Goal: Task Accomplishment & Management: Complete application form

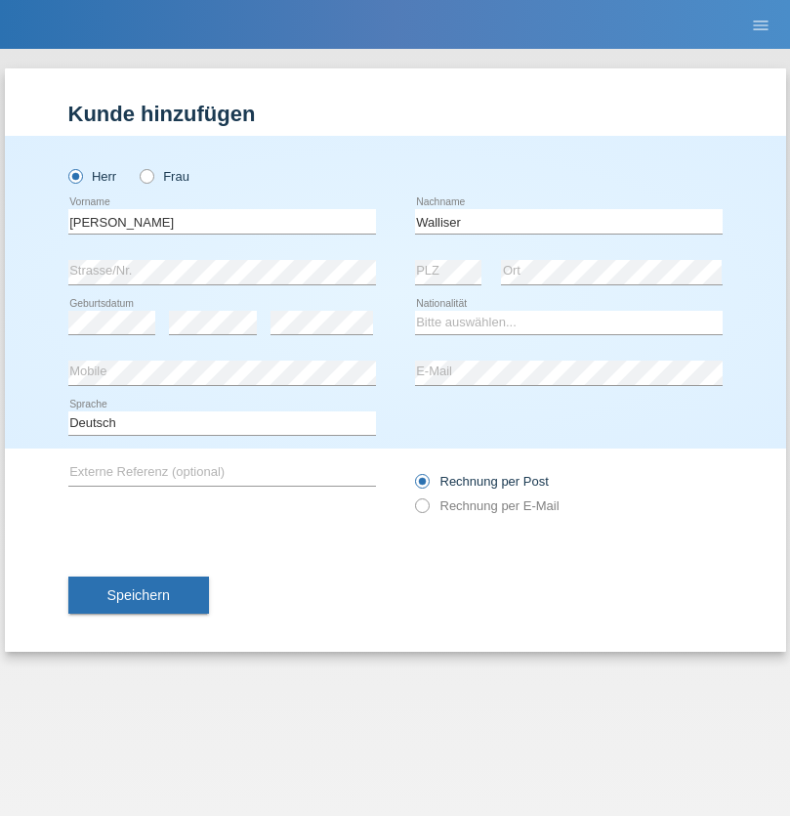
type input "Walliser"
select select "CH"
select select "en"
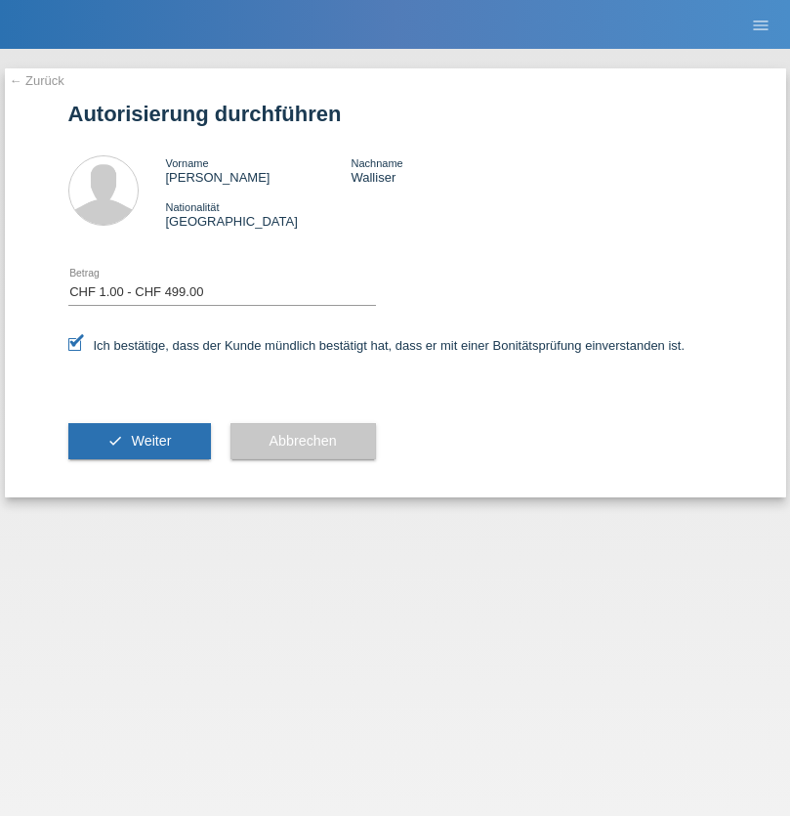
select select "1"
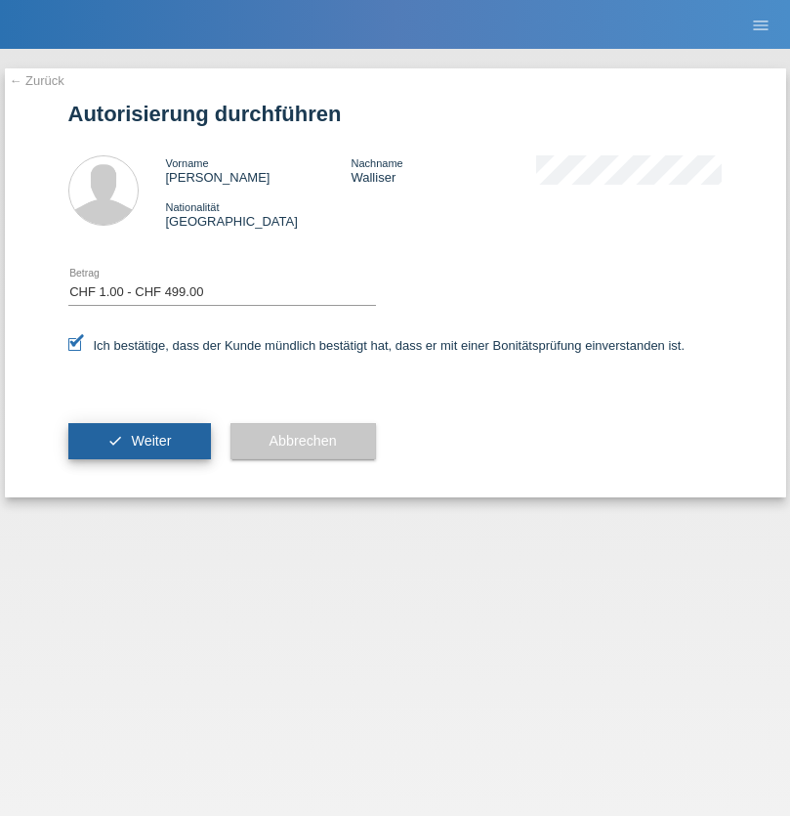
click at [139, 441] on span "Weiter" at bounding box center [151, 441] width 40 height 16
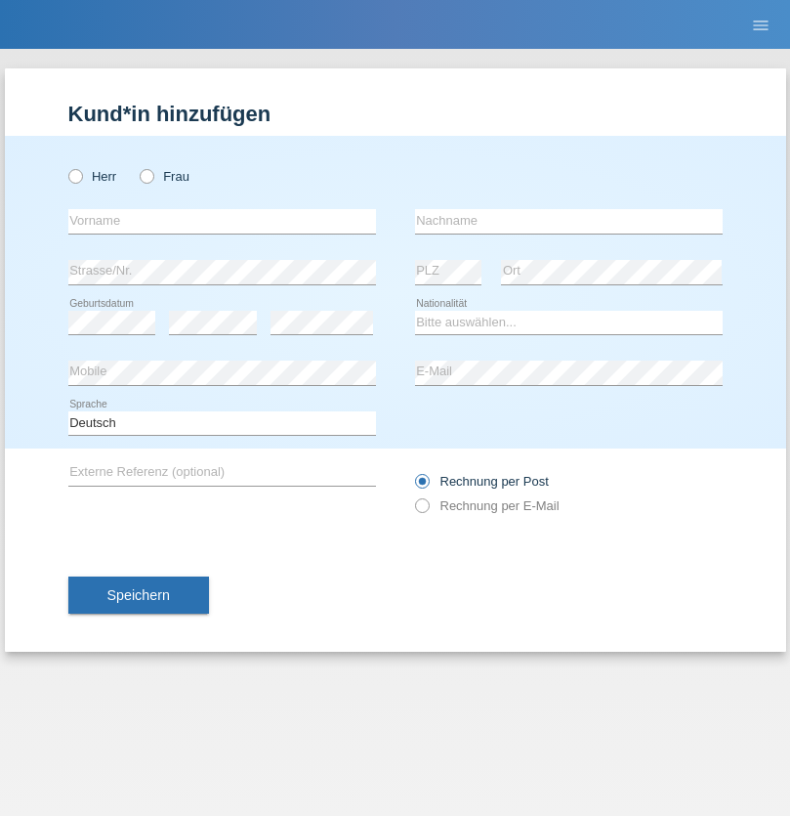
radio input "true"
click at [222, 221] on input "text" at bounding box center [222, 221] width 308 height 24
type input "[PERSON_NAME]"
click at [569, 221] on input "text" at bounding box center [569, 221] width 308 height 24
type input "Florin"
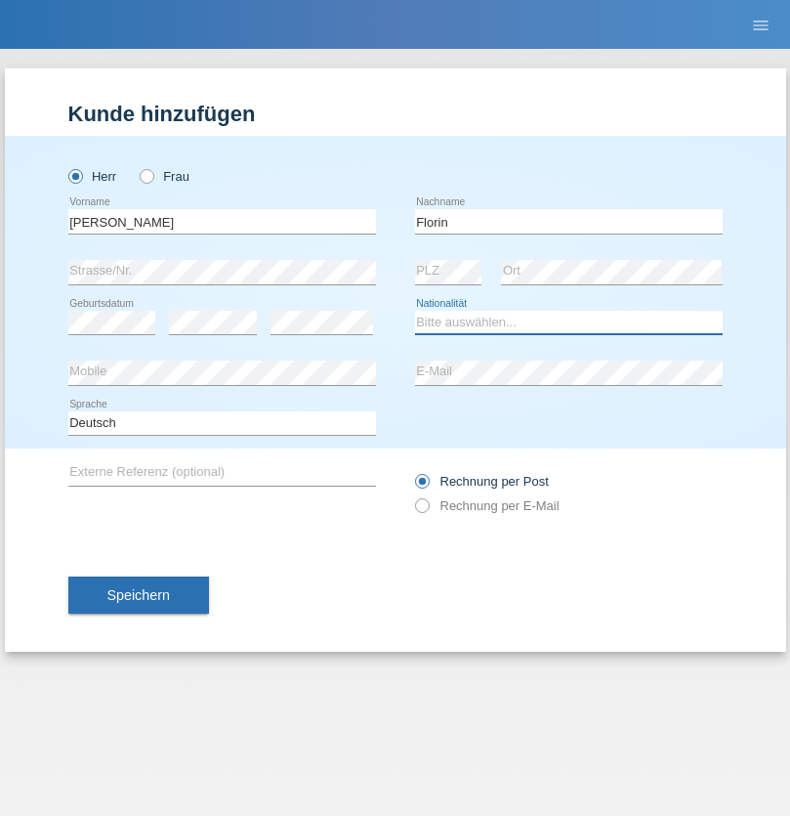
select select "RO"
select select "C"
select select "29"
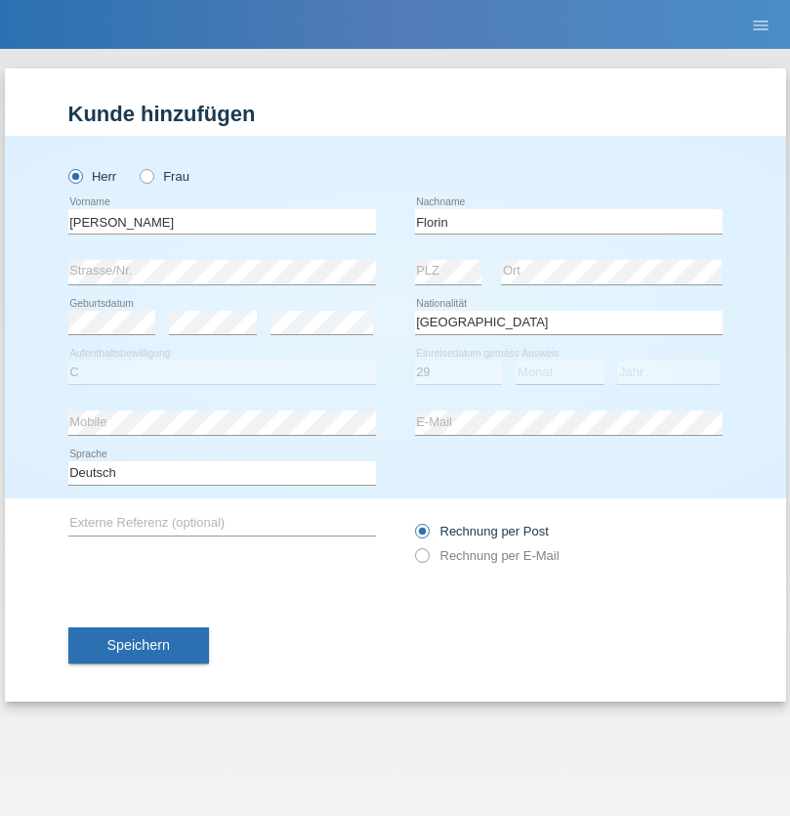
select select "02"
select select "2021"
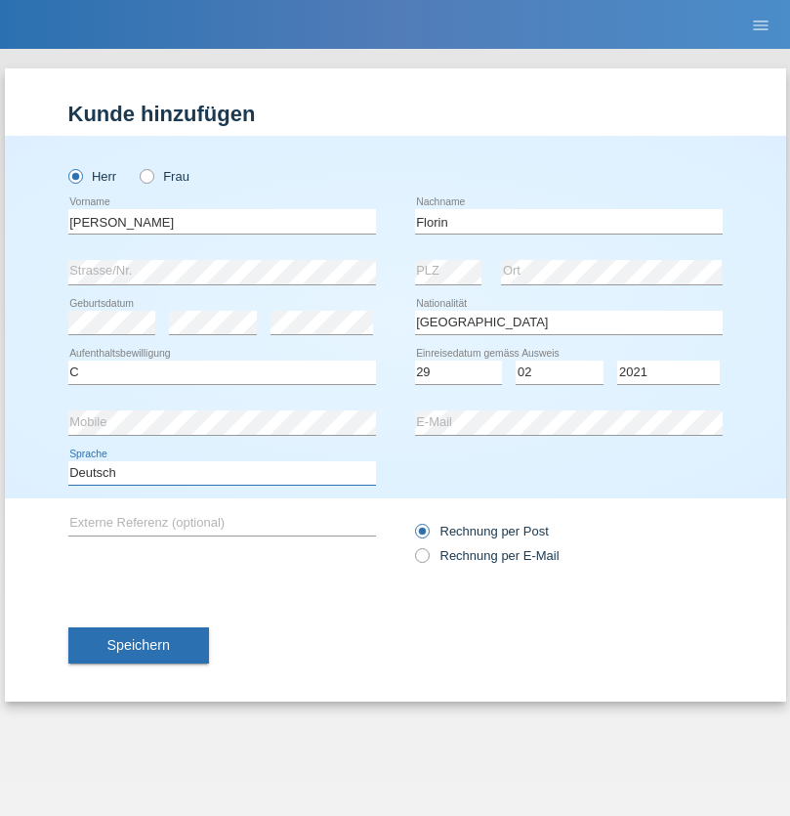
select select "en"
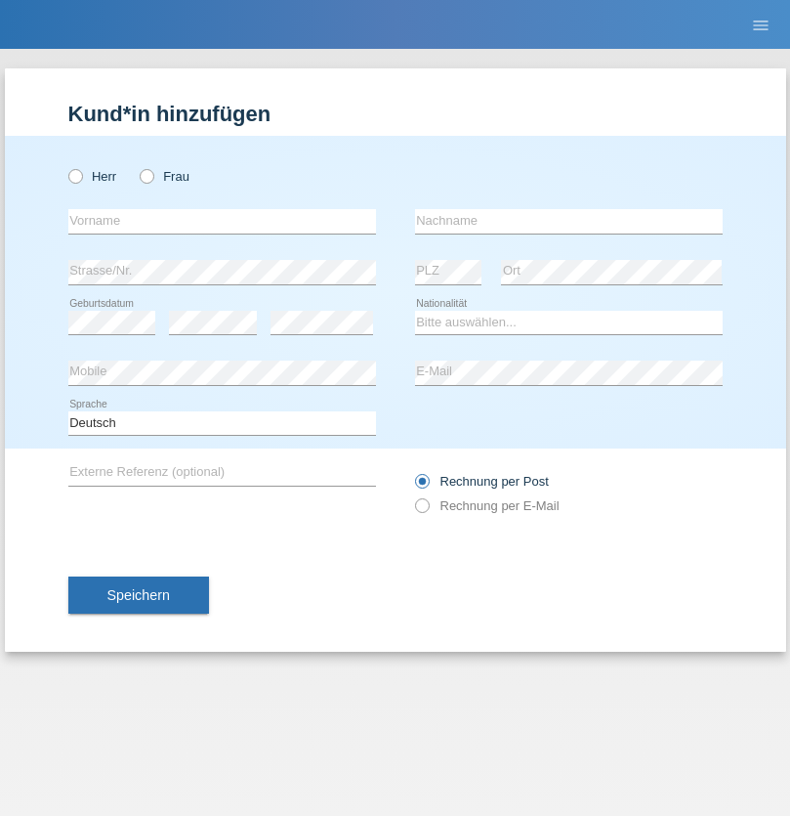
radio input "true"
click at [222, 221] on input "text" at bounding box center [222, 221] width 308 height 24
type input "Ruth"
click at [569, 221] on input "text" at bounding box center [569, 221] width 308 height 24
type input "Krebs"
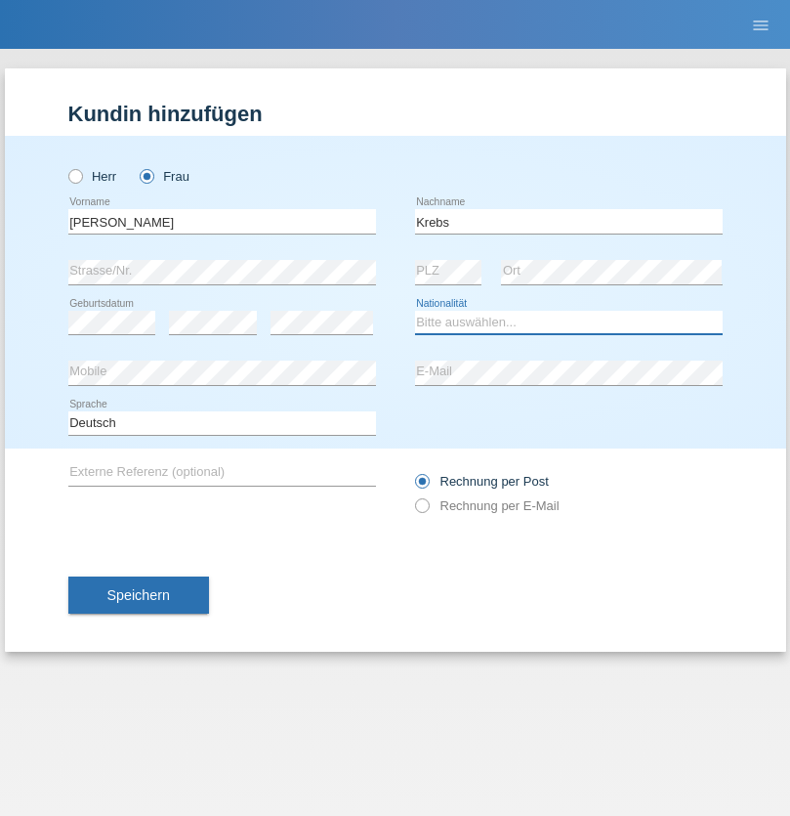
select select "CH"
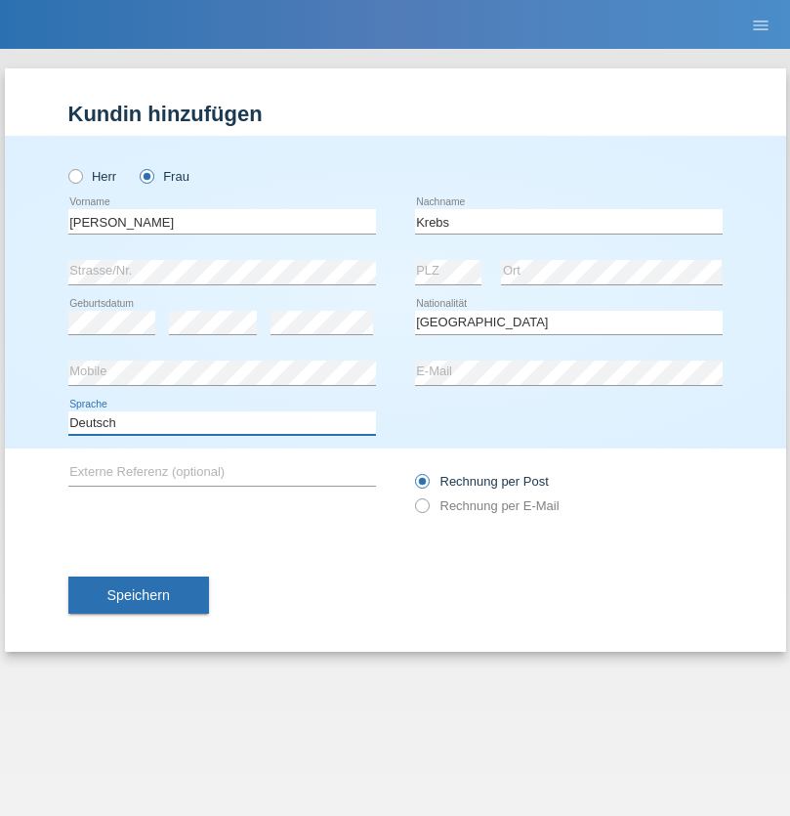
select select "en"
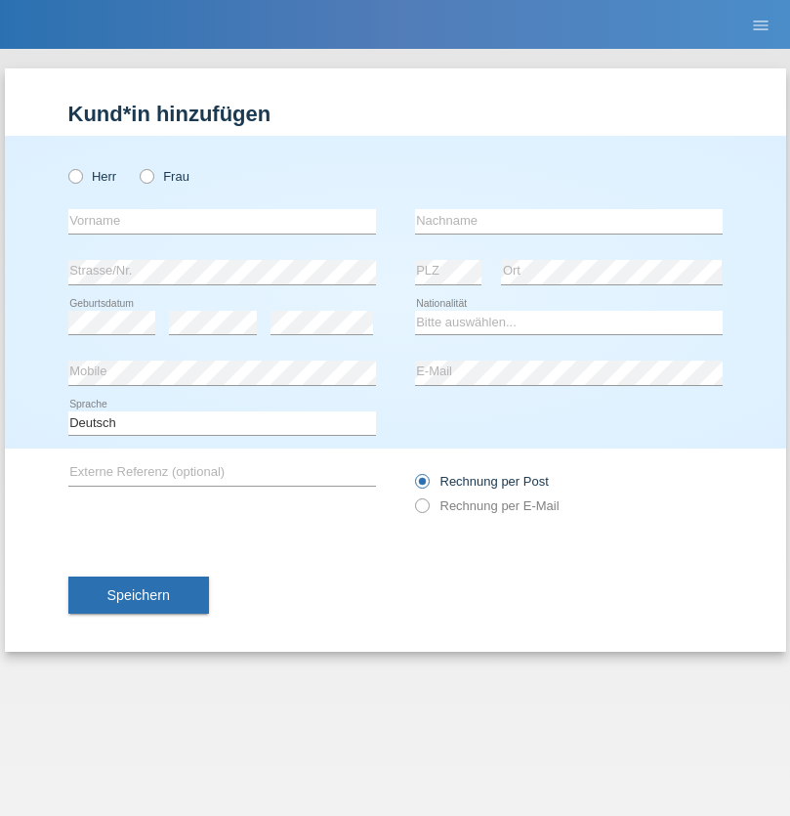
radio input "true"
click at [222, 221] on input "text" at bounding box center [222, 221] width 308 height 24
type input "Qovanaj"
click at [569, 221] on input "text" at bounding box center [569, 221] width 308 height 24
type input "Shaban"
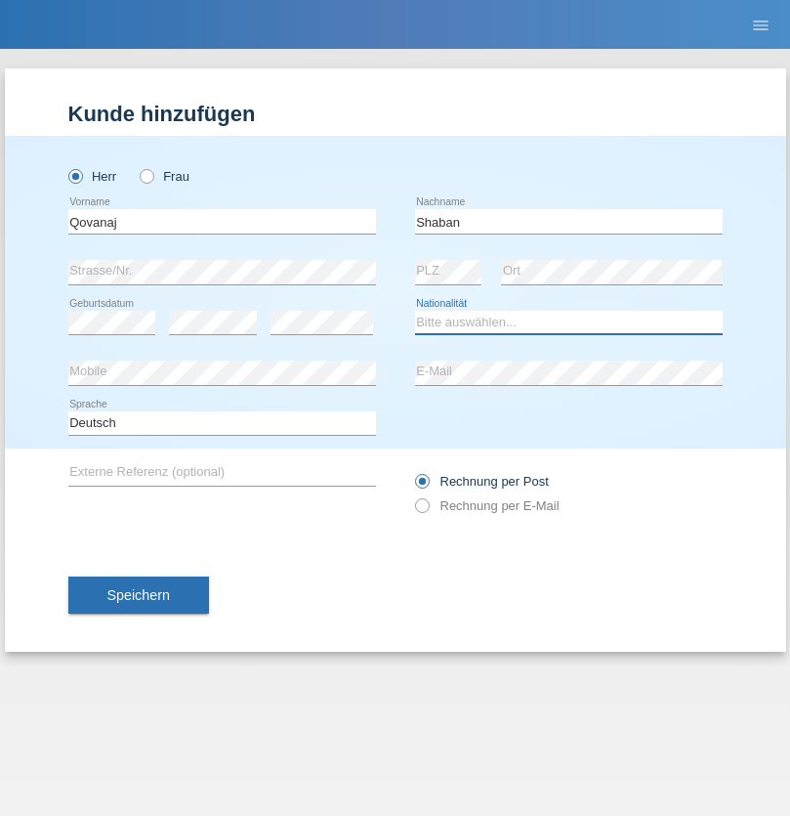
select select "CH"
radio input "true"
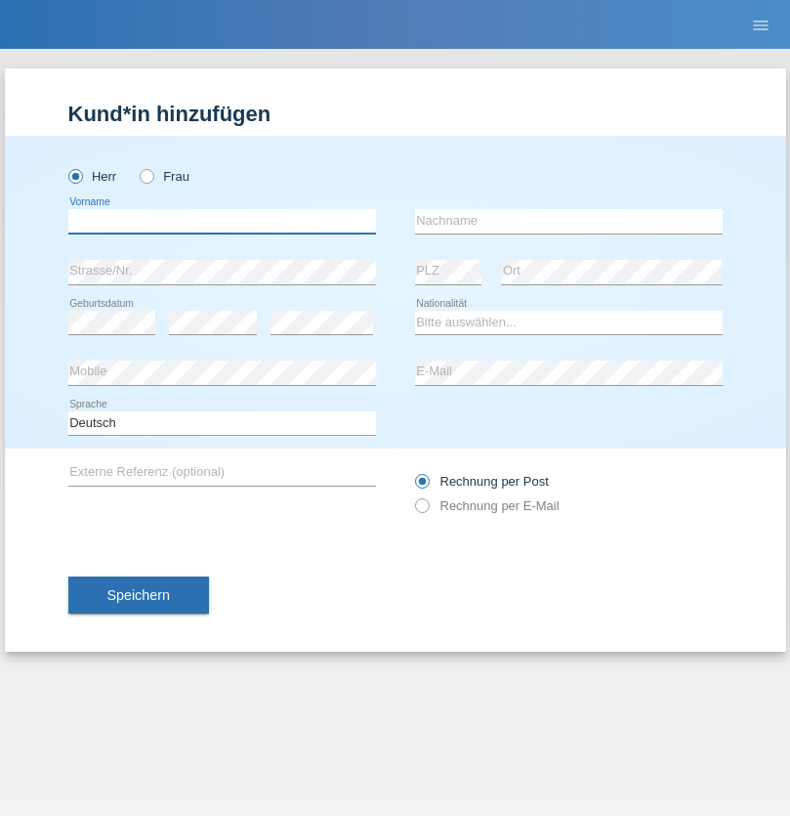
click at [222, 221] on input "text" at bounding box center [222, 221] width 308 height 24
type input "Karim"
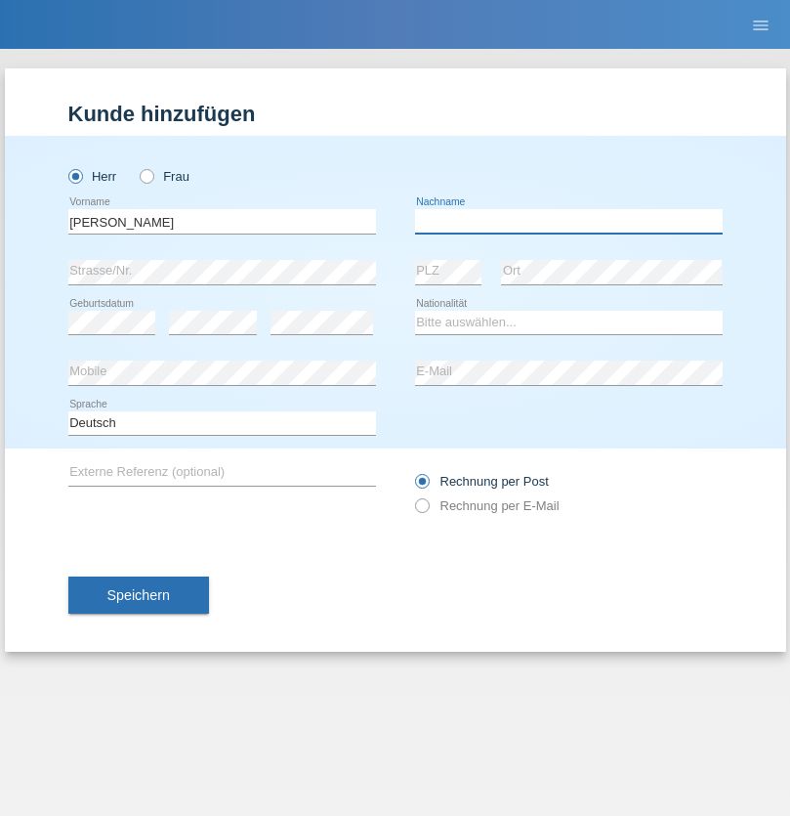
click at [569, 221] on input "text" at bounding box center [569, 221] width 308 height 24
type input "Msallati"
select select "CH"
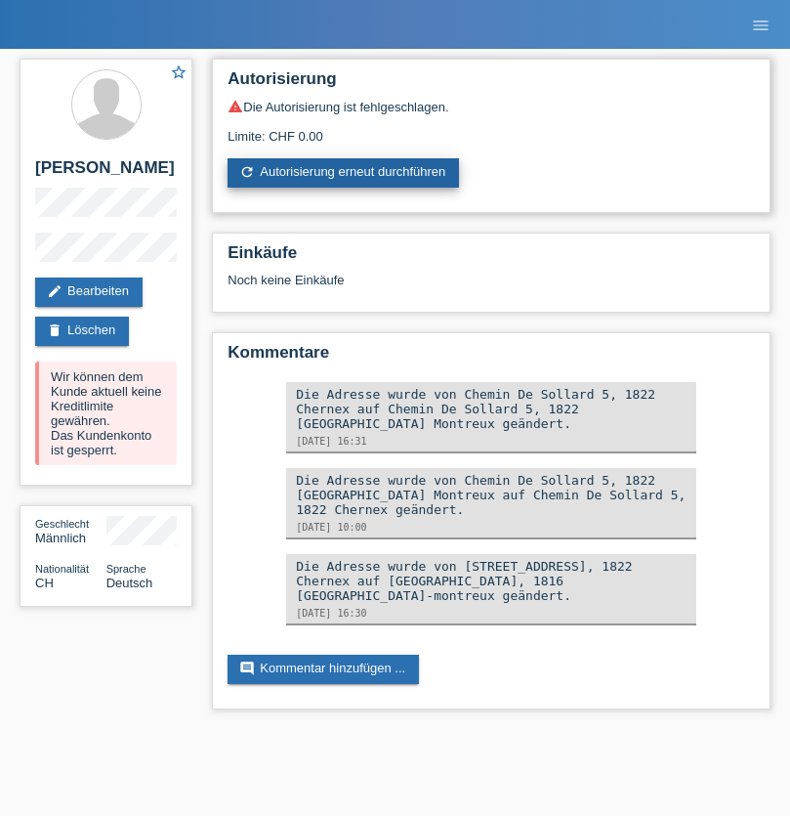
click at [345, 173] on link "refresh Autorisierung erneut durchführen" at bounding box center [344, 172] width 232 height 29
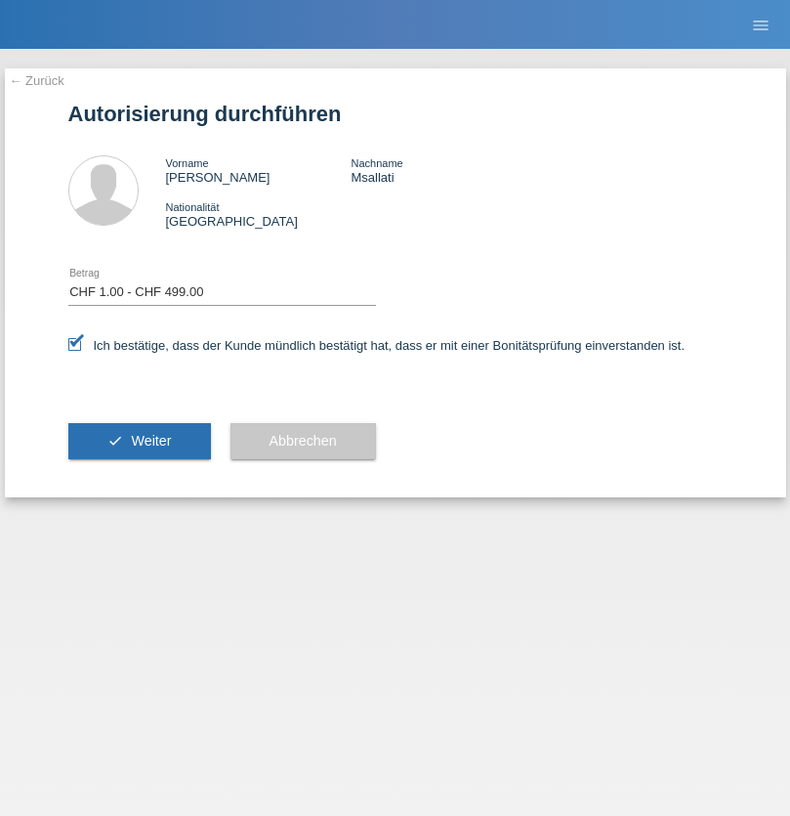
select select "1"
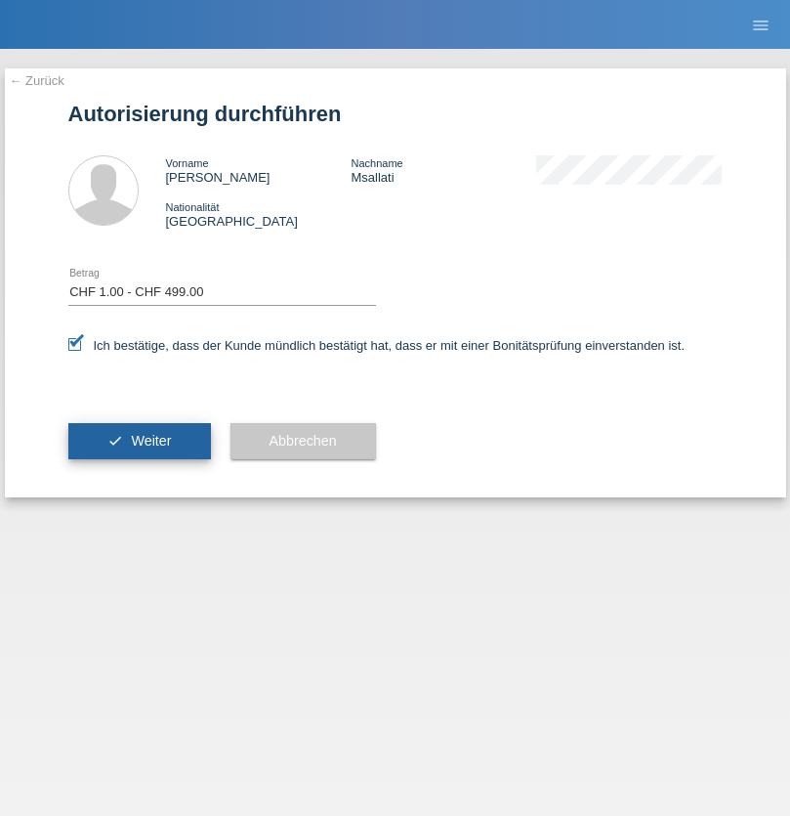
click at [139, 441] on span "Weiter" at bounding box center [151, 441] width 40 height 16
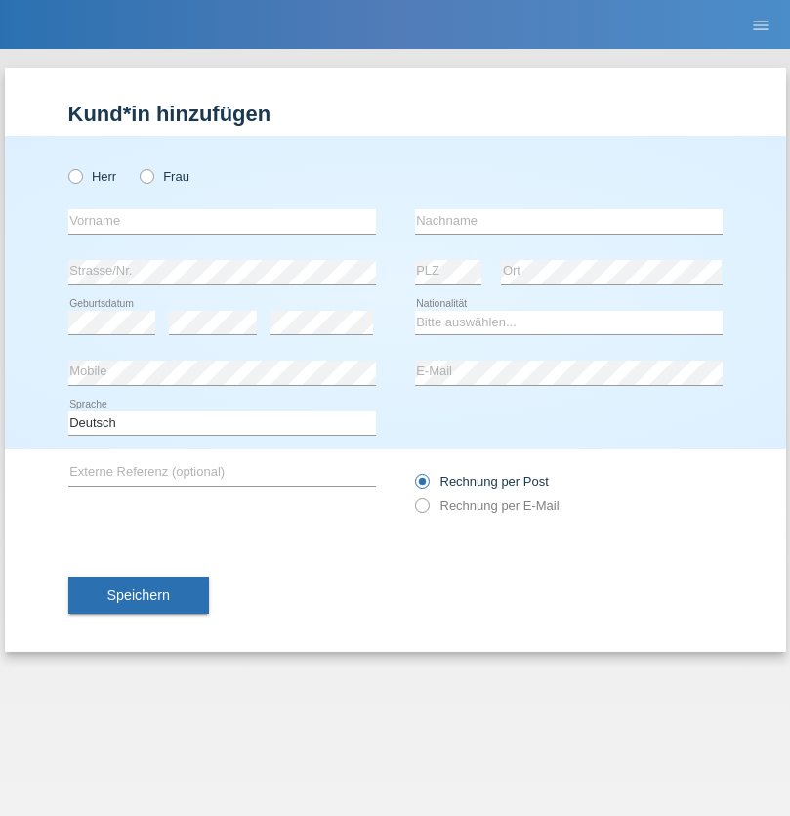
radio input "true"
click at [222, 221] on input "text" at bounding box center [222, 221] width 308 height 24
type input "Michael Boll"
click at [569, 221] on input "text" at bounding box center [569, 221] width 308 height 24
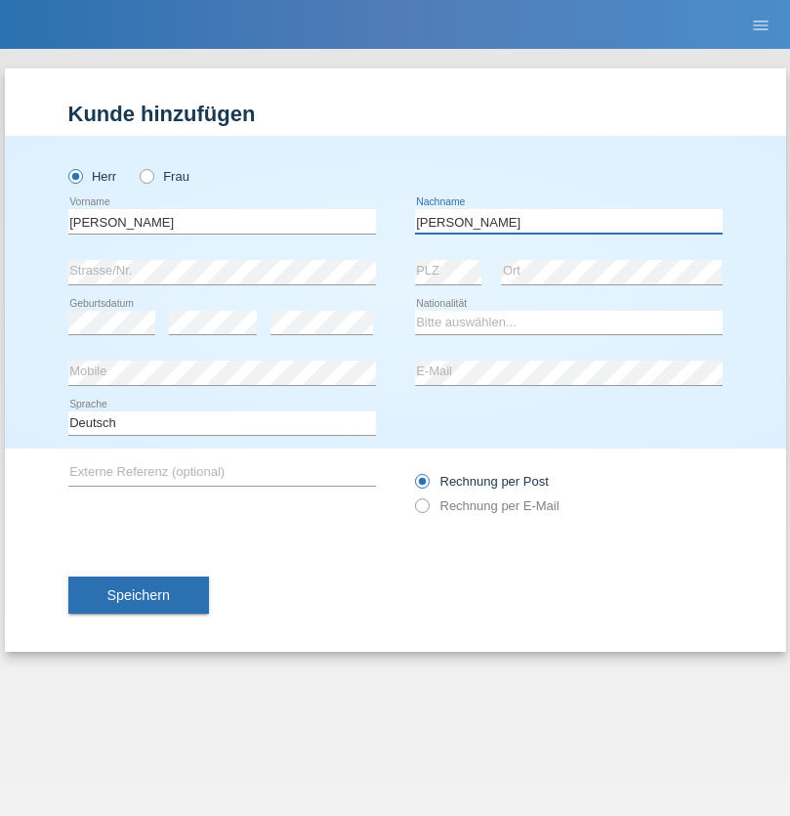
type input "Boll"
select select "CH"
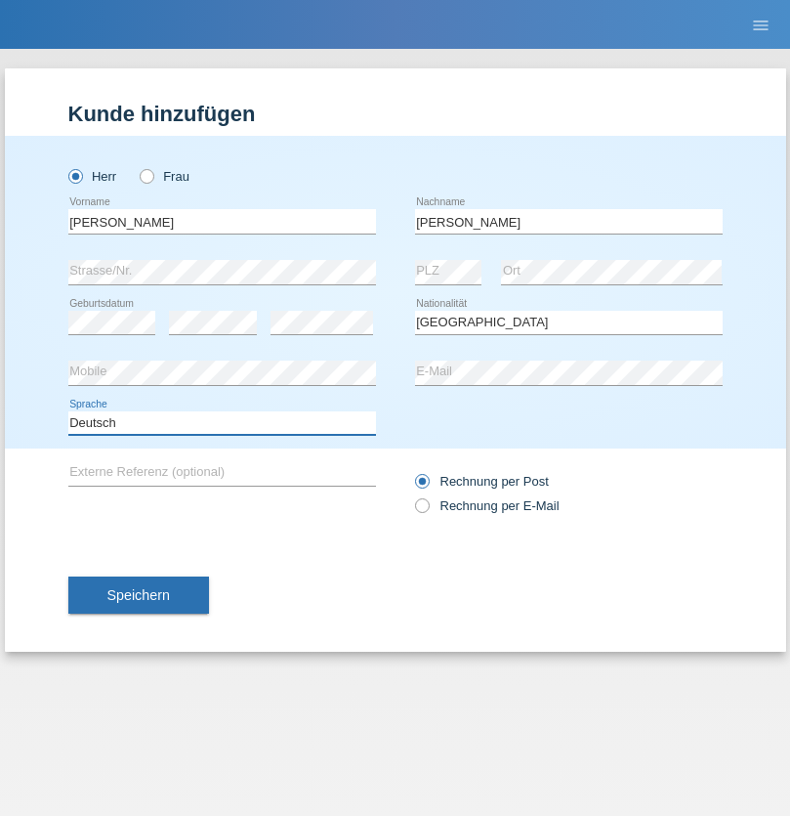
select select "en"
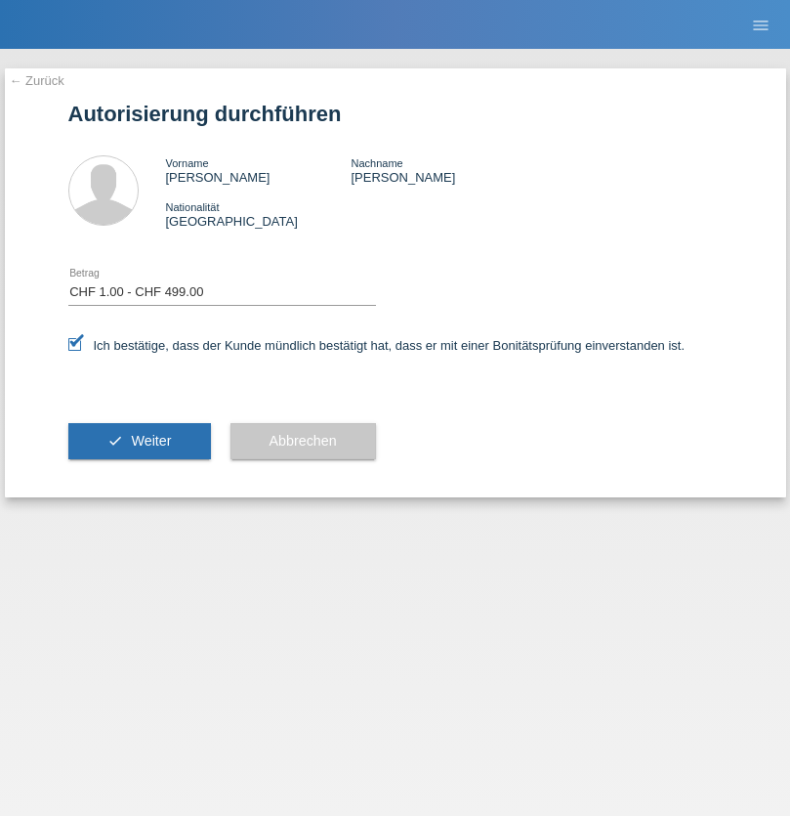
select select "1"
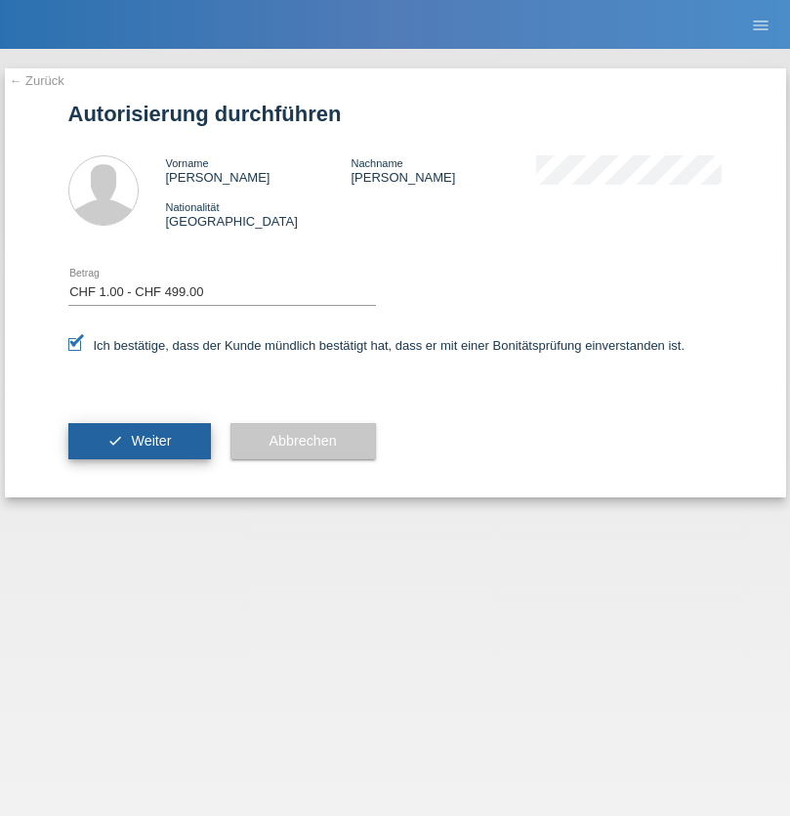
click at [139, 441] on span "Weiter" at bounding box center [151, 441] width 40 height 16
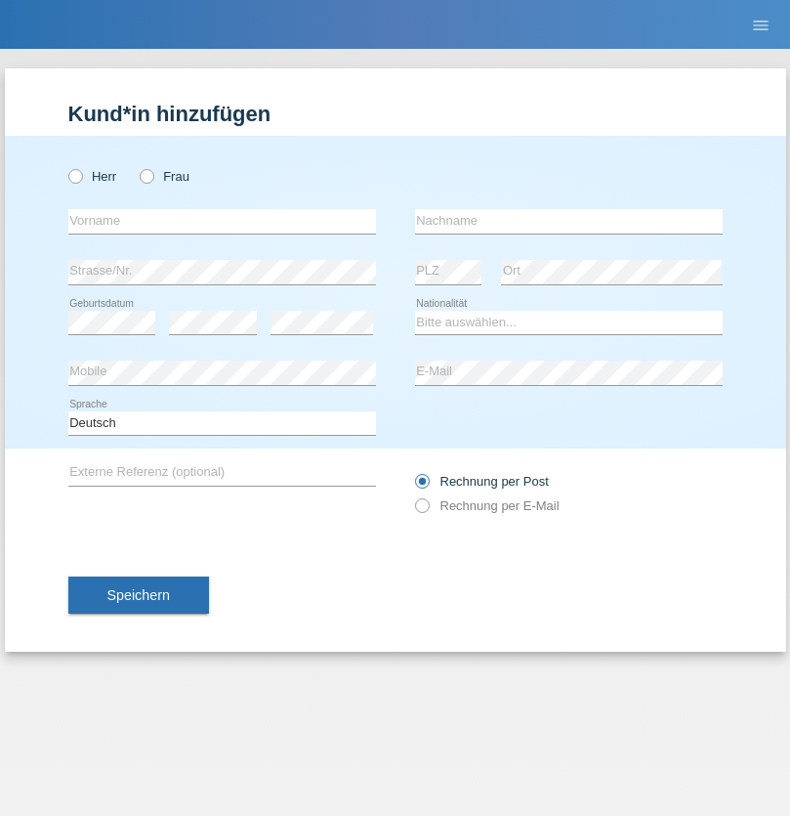
radio input "true"
click at [222, 221] on input "text" at bounding box center [222, 221] width 308 height 24
type input "Natascha"
click at [569, 221] on input "text" at bounding box center [569, 221] width 308 height 24
type input "Fasnacht"
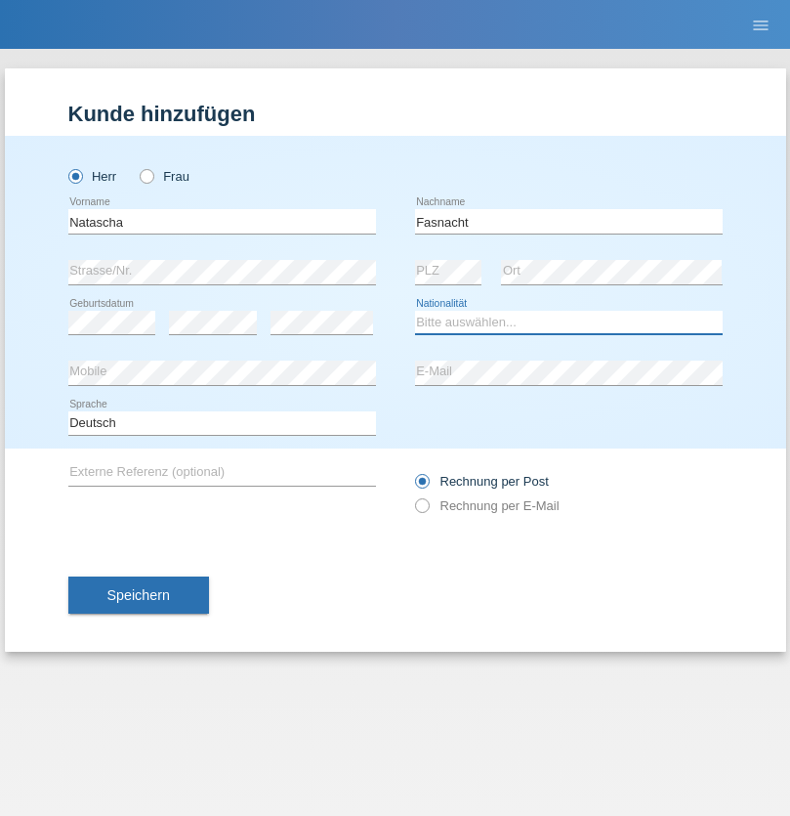
select select "CH"
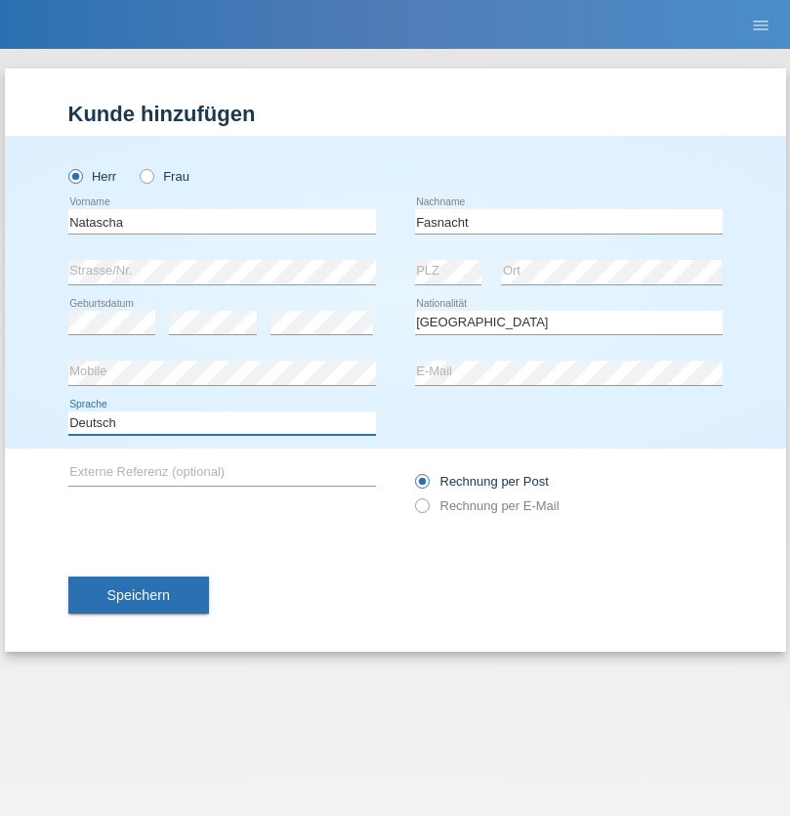
select select "en"
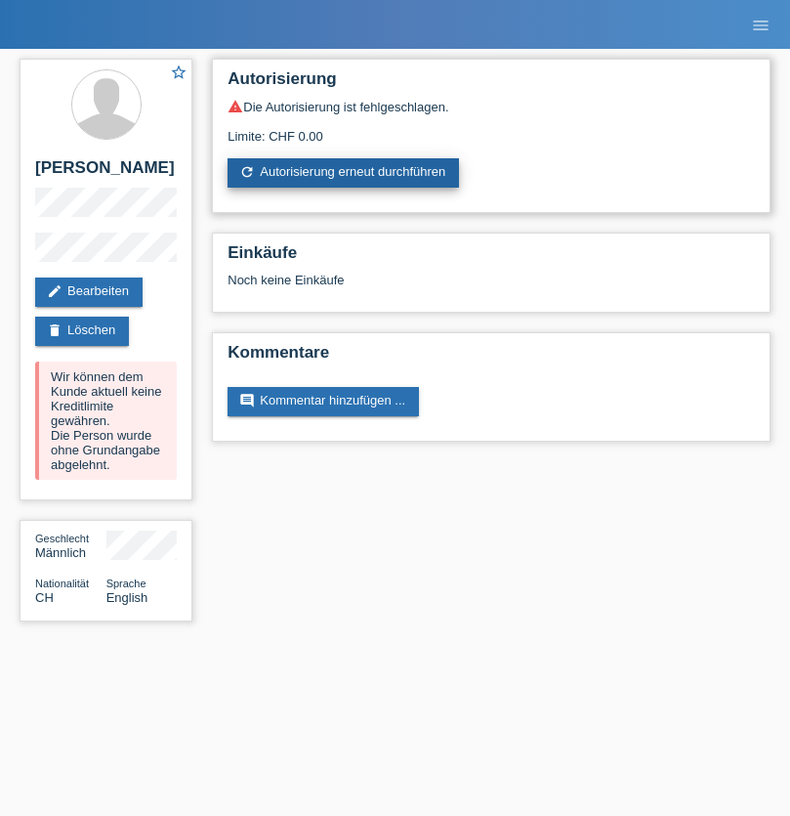
click at [345, 173] on link "refresh Autorisierung erneut durchführen" at bounding box center [344, 172] width 232 height 29
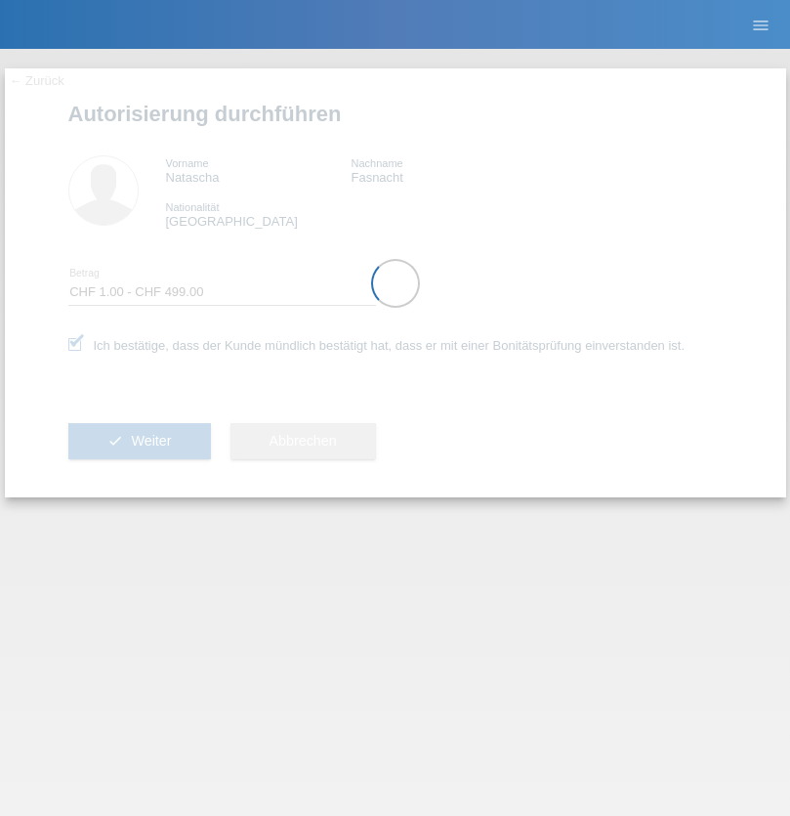
select select "1"
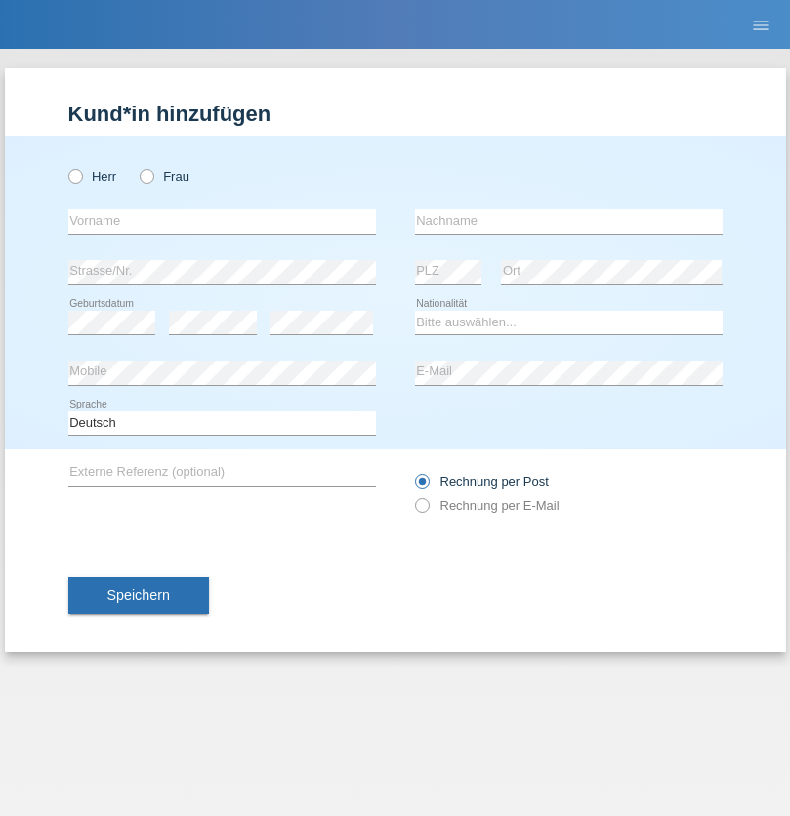
radio input "true"
click at [222, 221] on input "text" at bounding box center [222, 221] width 308 height 24
type input "[PERSON_NAME]"
click at [569, 221] on input "text" at bounding box center [569, 221] width 308 height 24
type input "Weinlein"
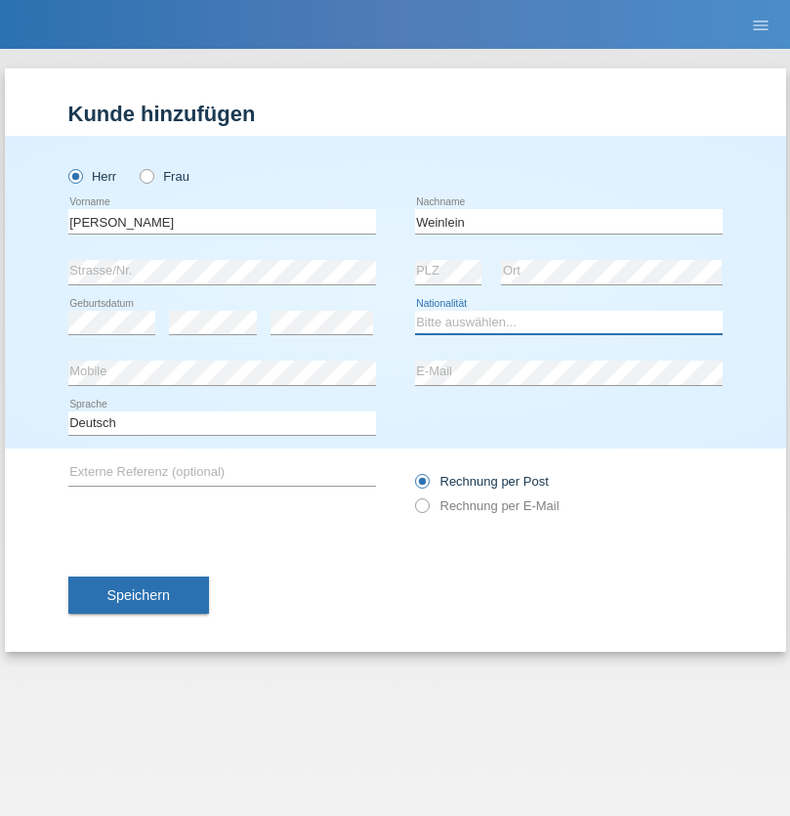
select select "CH"
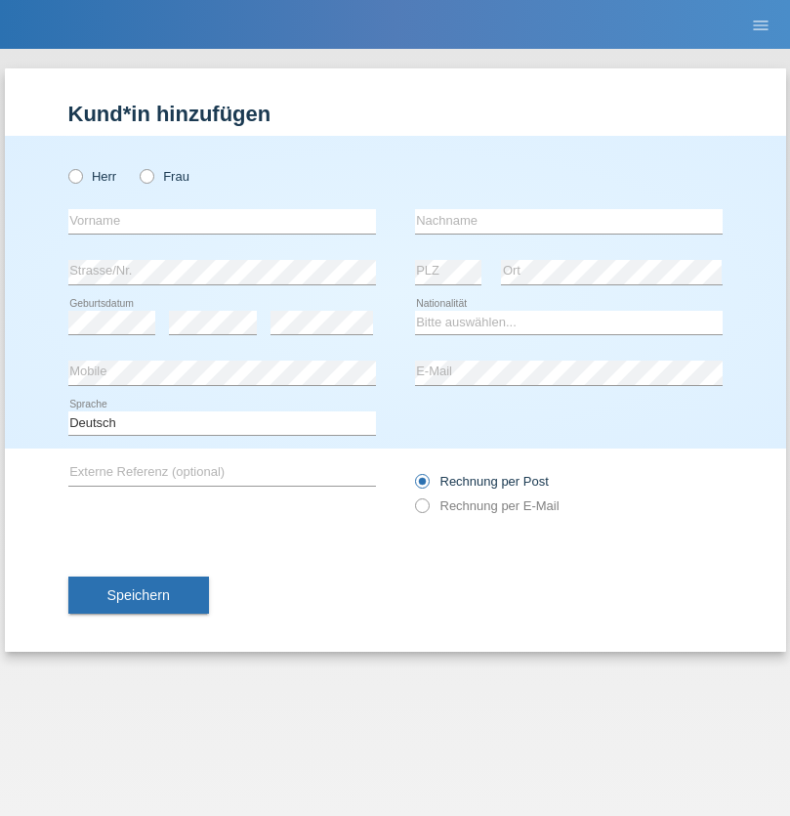
radio input "true"
click at [222, 221] on input "text" at bounding box center [222, 221] width 308 height 24
type input "Jashari lmeri"
click at [569, 221] on input "text" at bounding box center [569, 221] width 308 height 24
type input "Rabije"
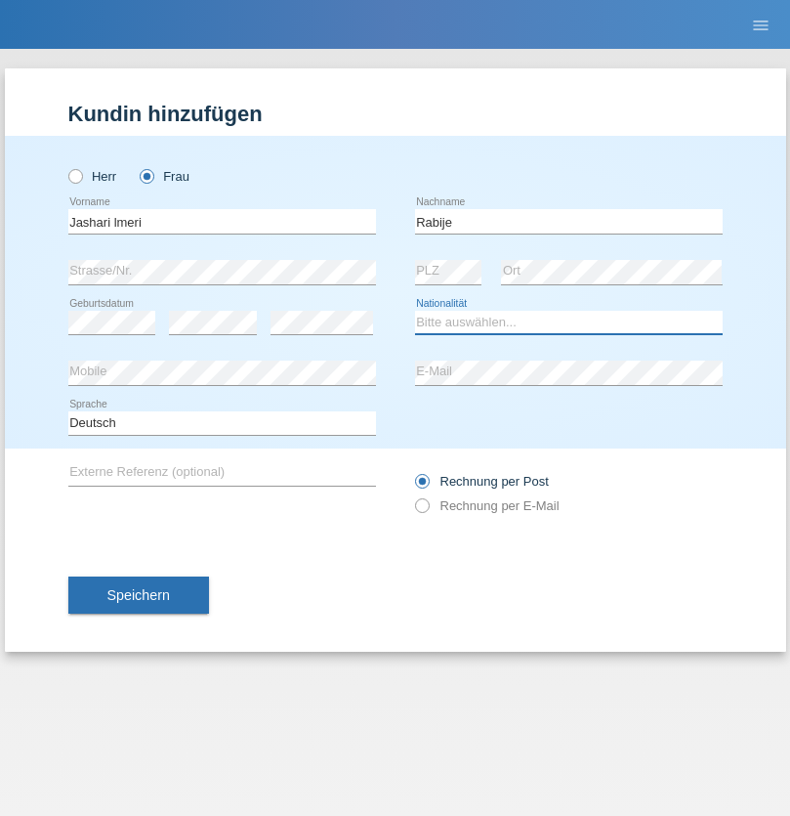
select select "CH"
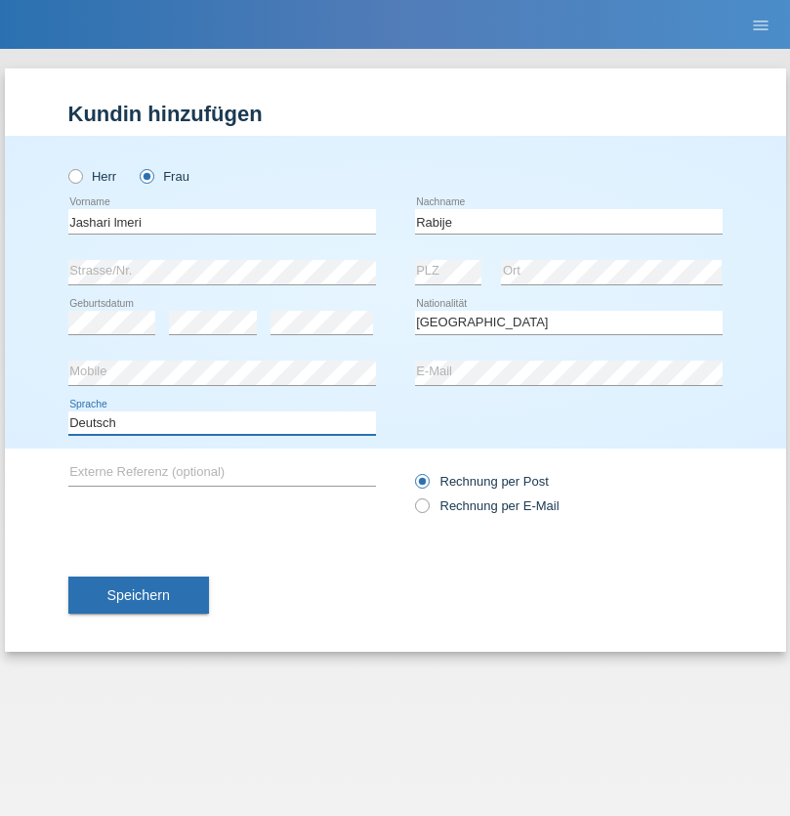
select select "en"
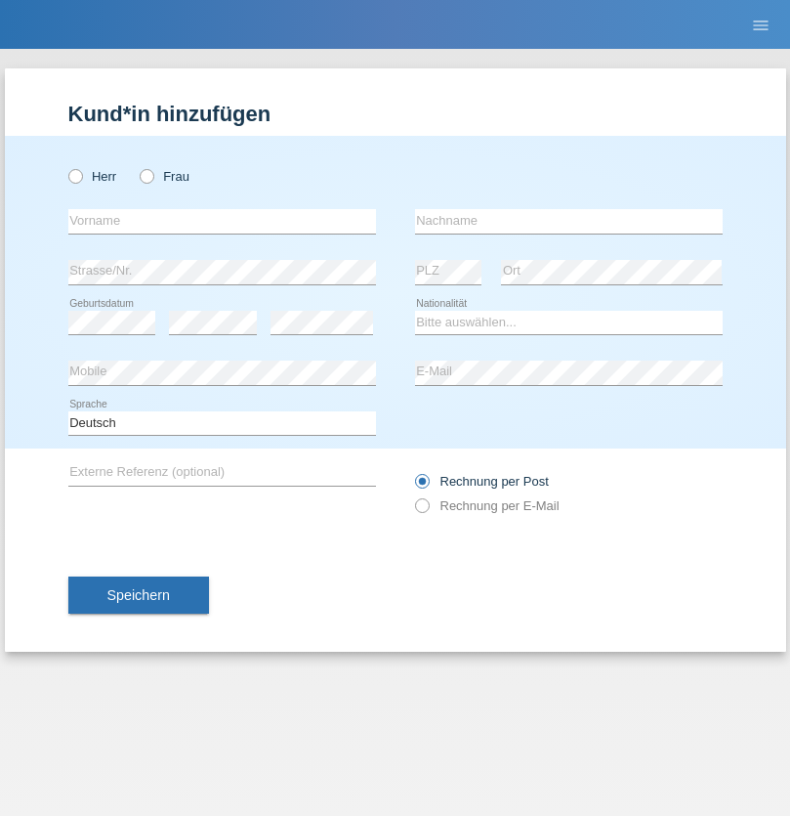
radio input "true"
click at [222, 221] on input "text" at bounding box center [222, 221] width 308 height 24
type input "firat"
click at [569, 221] on input "text" at bounding box center [569, 221] width 308 height 24
type input "kara"
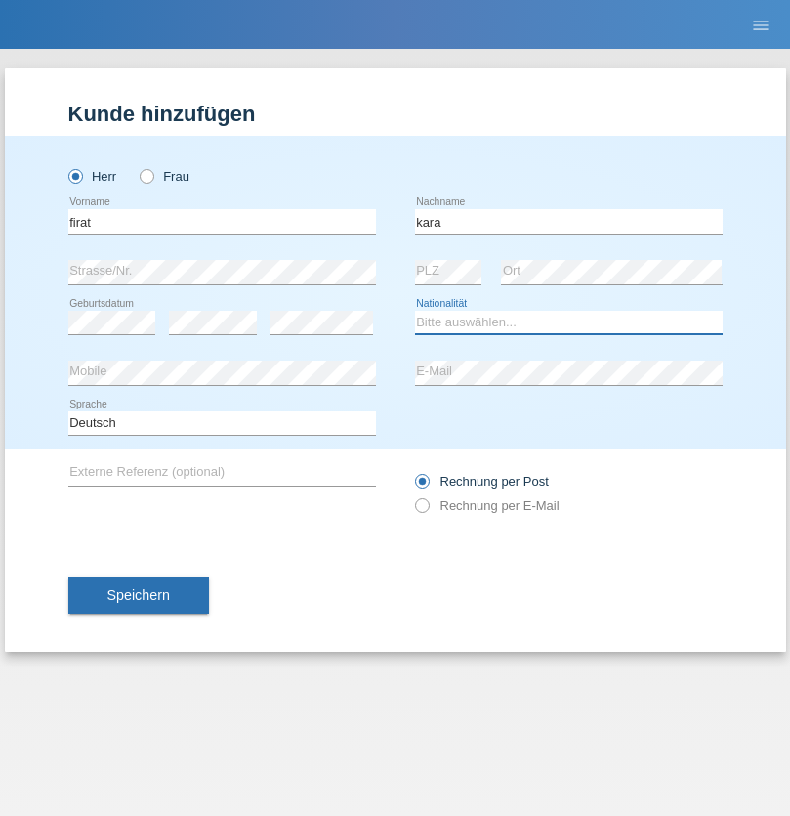
select select "CH"
radio input "true"
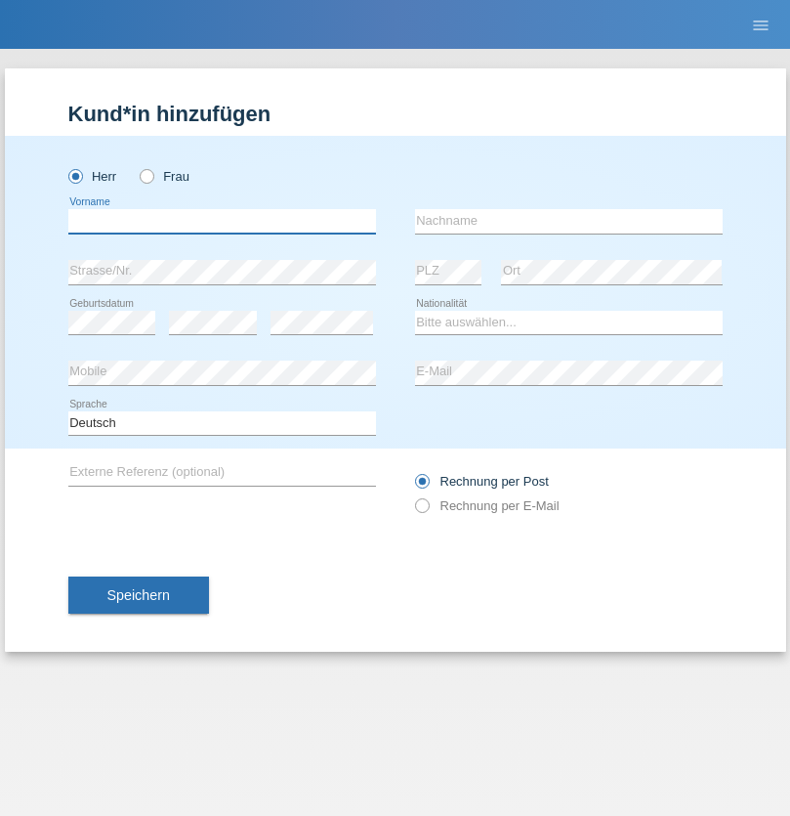
click at [222, 221] on input "text" at bounding box center [222, 221] width 308 height 24
type input "Gigov"
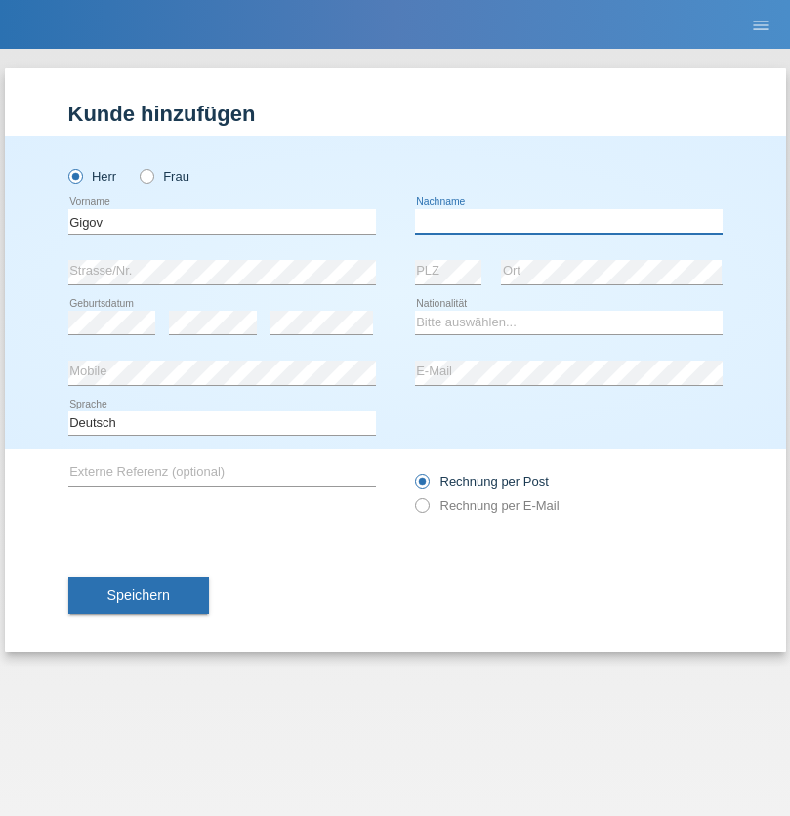
click at [569, 221] on input "text" at bounding box center [569, 221] width 308 height 24
type input "Zhan"
select select "BG"
select select "C"
select select "23"
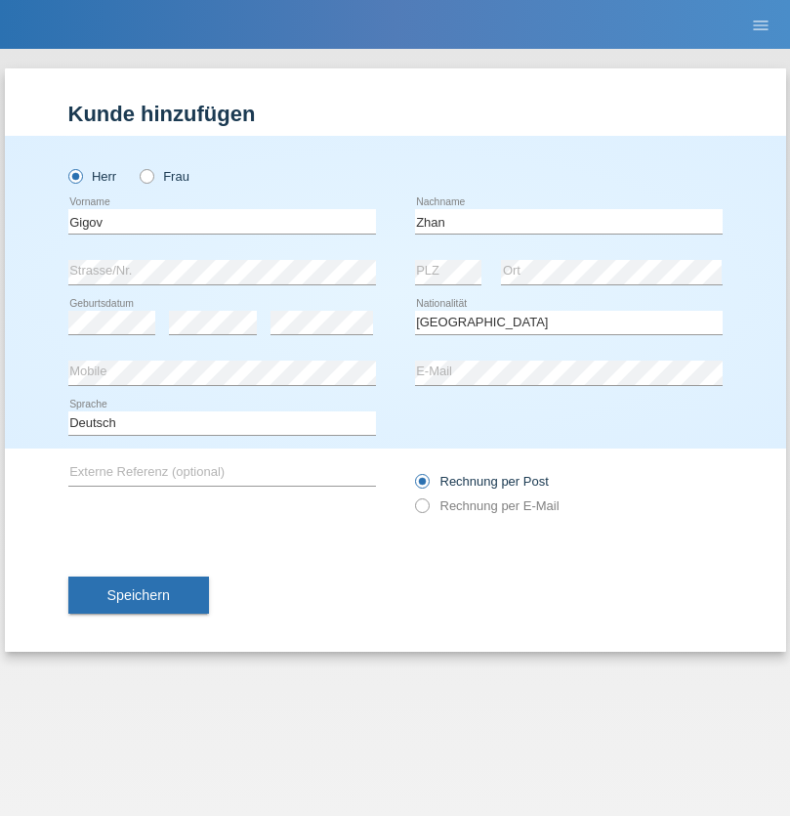
select select "10"
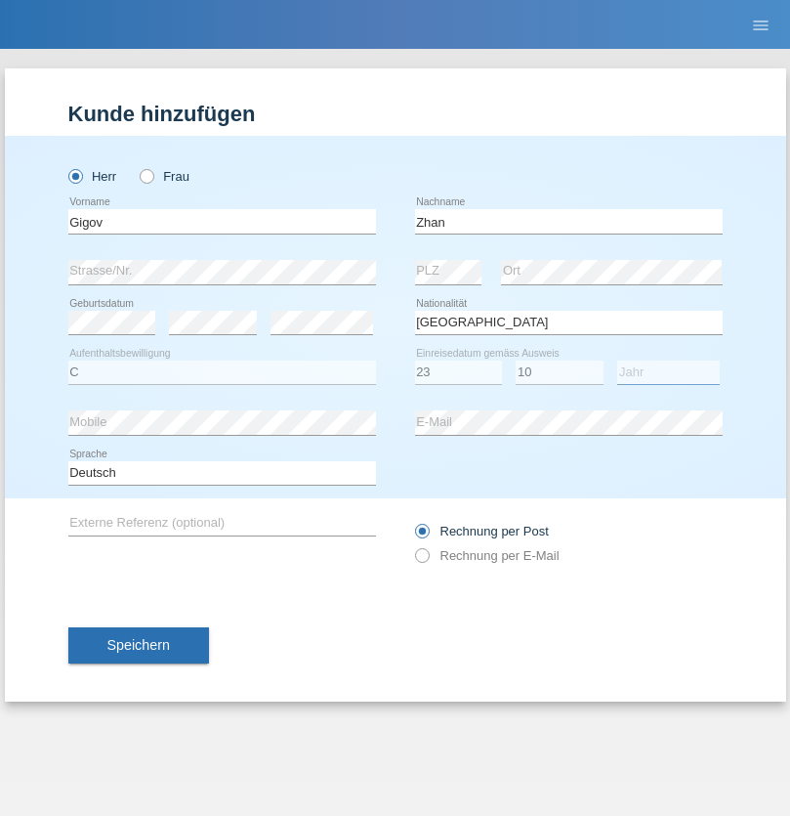
select select "2021"
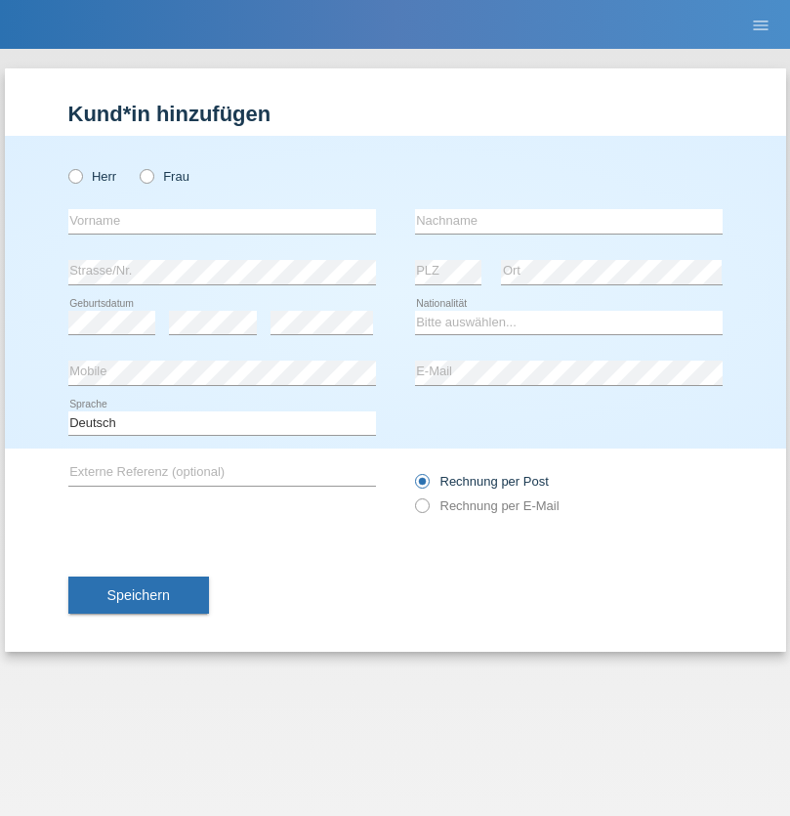
radio input "true"
click at [222, 221] on input "text" at bounding box center [222, 221] width 308 height 24
type input "Amand"
click at [569, 221] on input "text" at bounding box center [569, 221] width 308 height 24
type input "Pires"
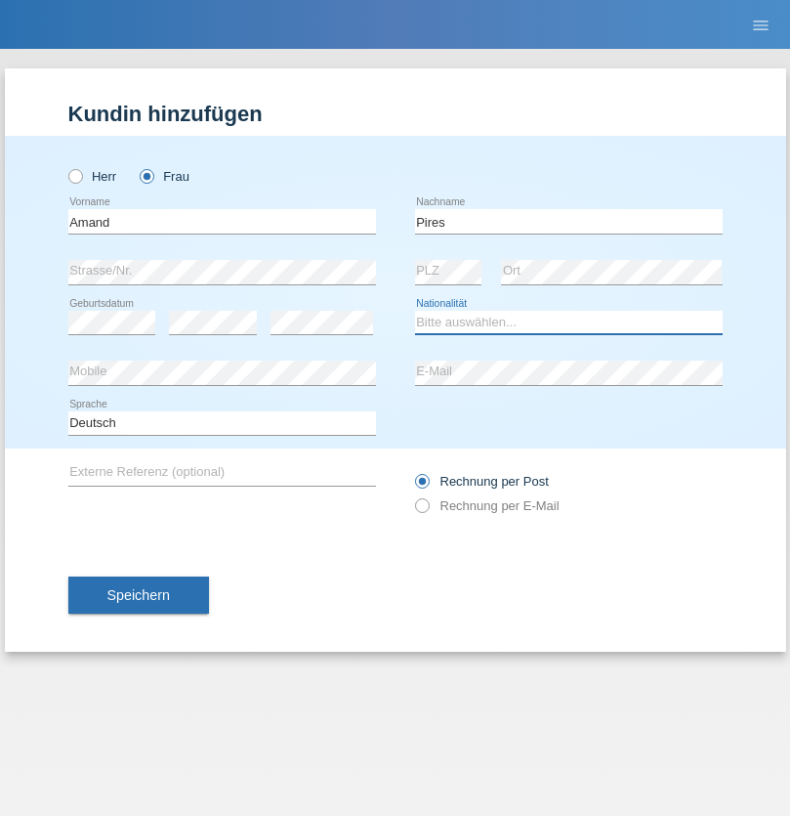
select select "CH"
radio input "true"
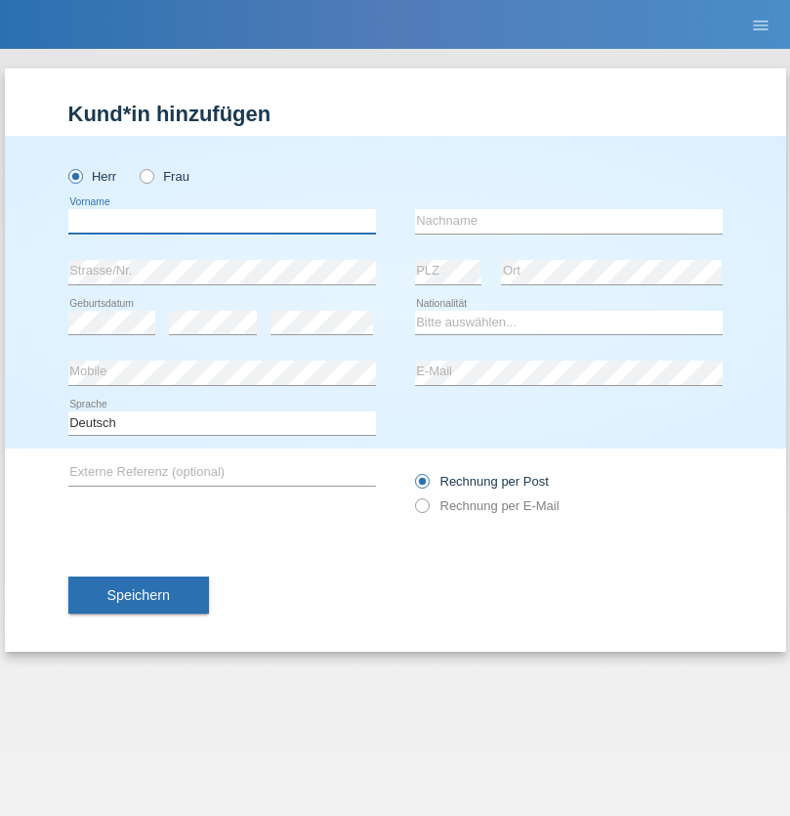
click at [222, 221] on input "text" at bounding box center [222, 221] width 308 height 24
type input "[PERSON_NAME]"
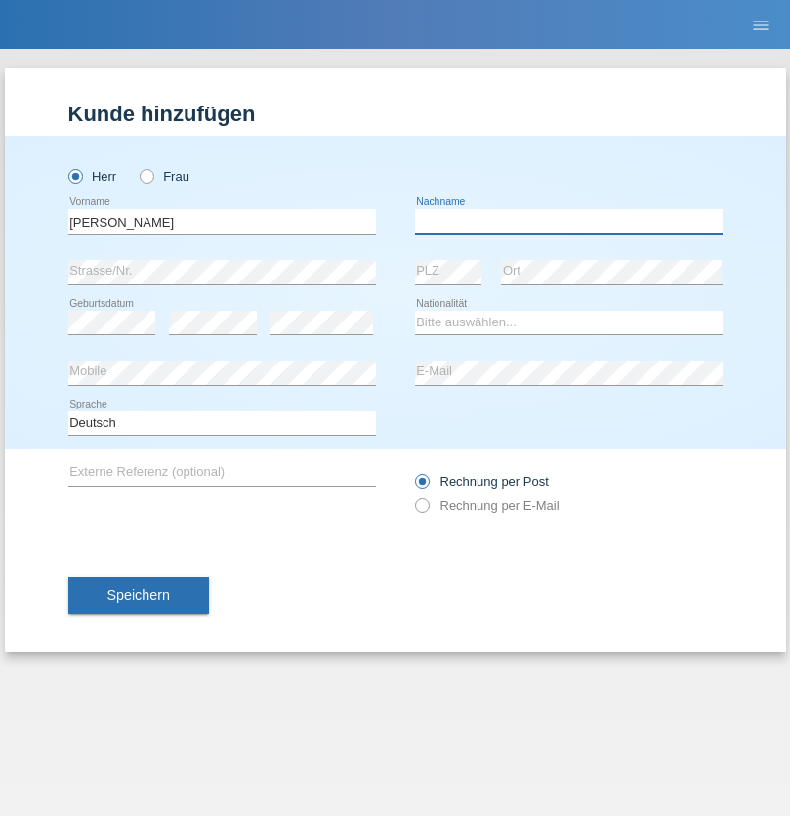
click at [569, 221] on input "text" at bounding box center [569, 221] width 308 height 24
type input "Saidi"
select select "CH"
radio input "true"
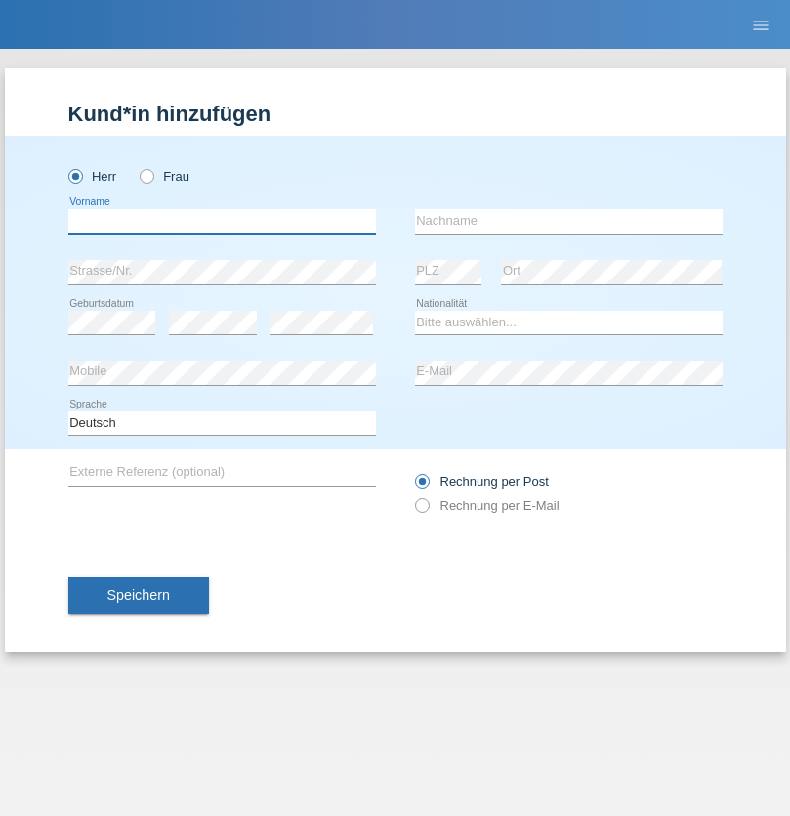
click at [222, 221] on input "text" at bounding box center [222, 221] width 308 height 24
type input "Matusa"
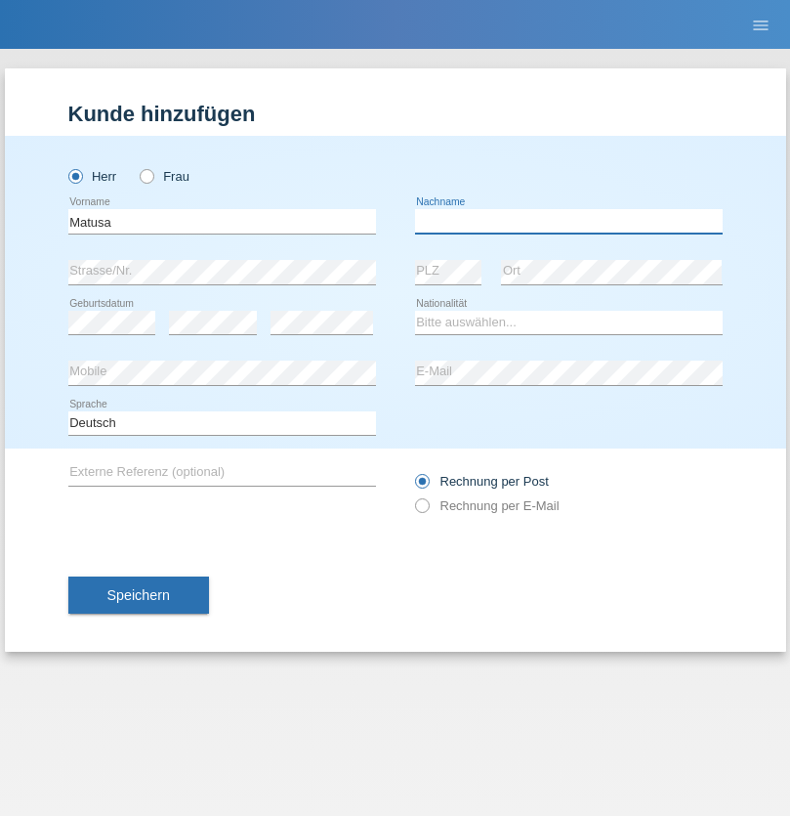
click at [569, 221] on input "text" at bounding box center [569, 221] width 308 height 24
type input "[PERSON_NAME]"
select select "OM"
select select "C"
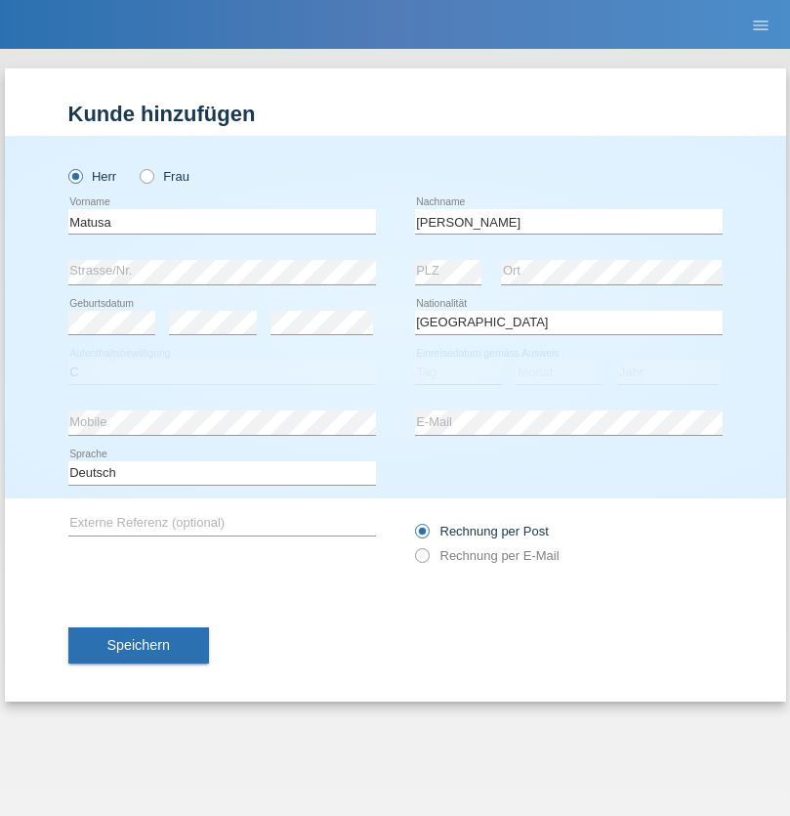
select select "01"
select select "06"
select select "2016"
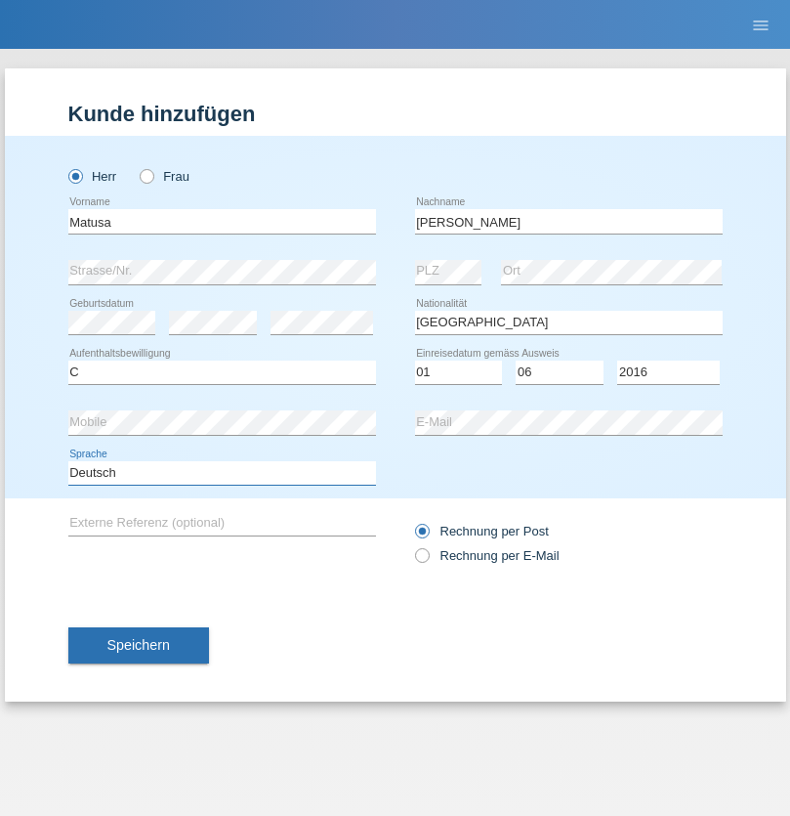
select select "en"
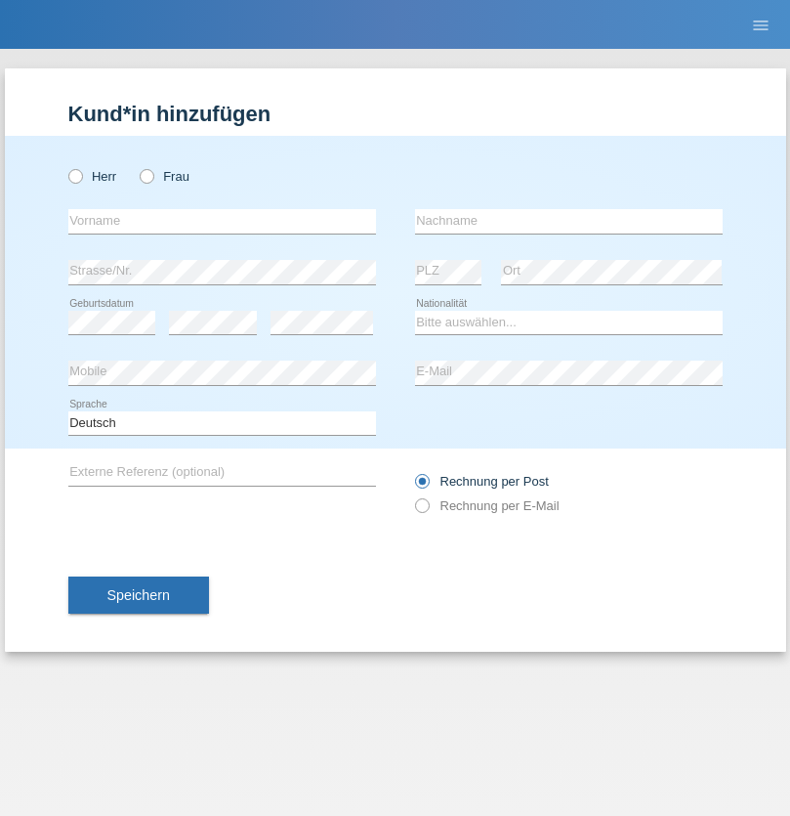
radio input "true"
click at [222, 221] on input "text" at bounding box center [222, 221] width 308 height 24
type input "Edinson Maurício"
click at [569, 221] on input "text" at bounding box center [569, 221] width 308 height 24
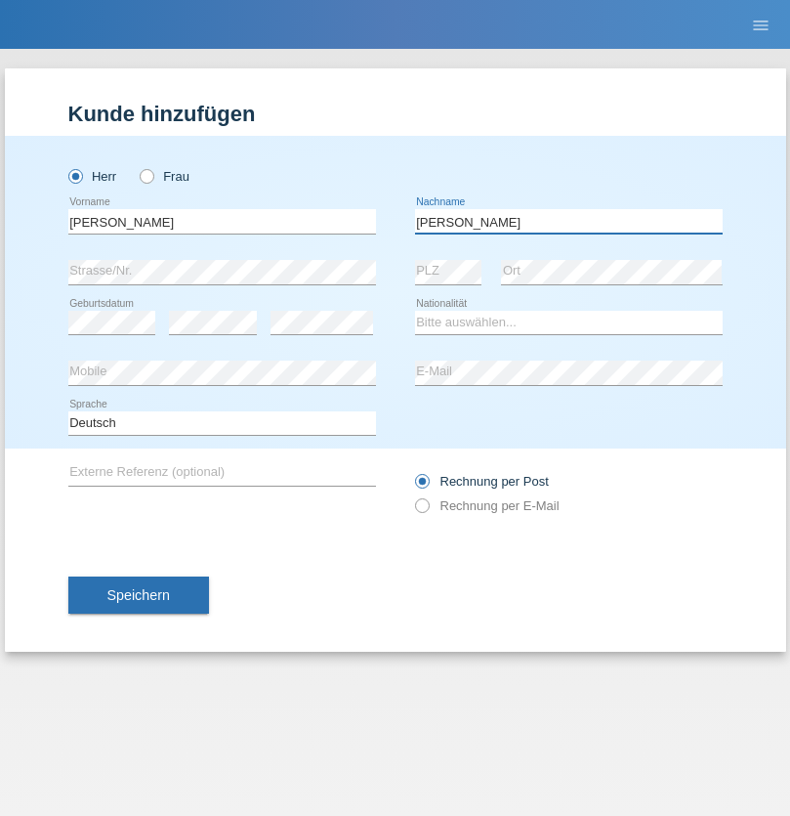
type input "Branquinho Alexander"
select select "PT"
select select "C"
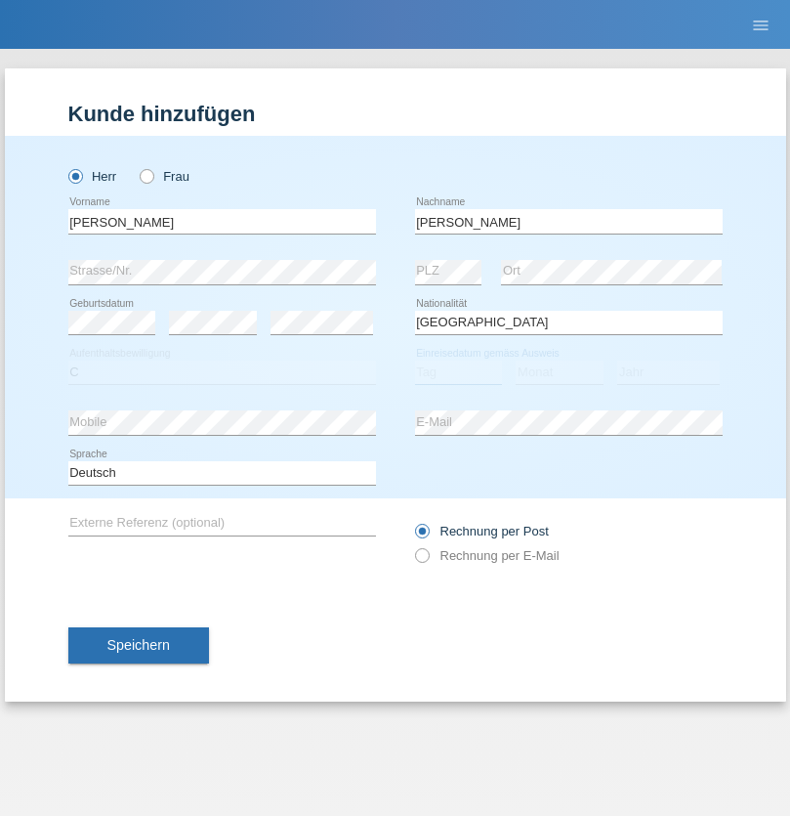
select select "23"
select select "08"
select select "2021"
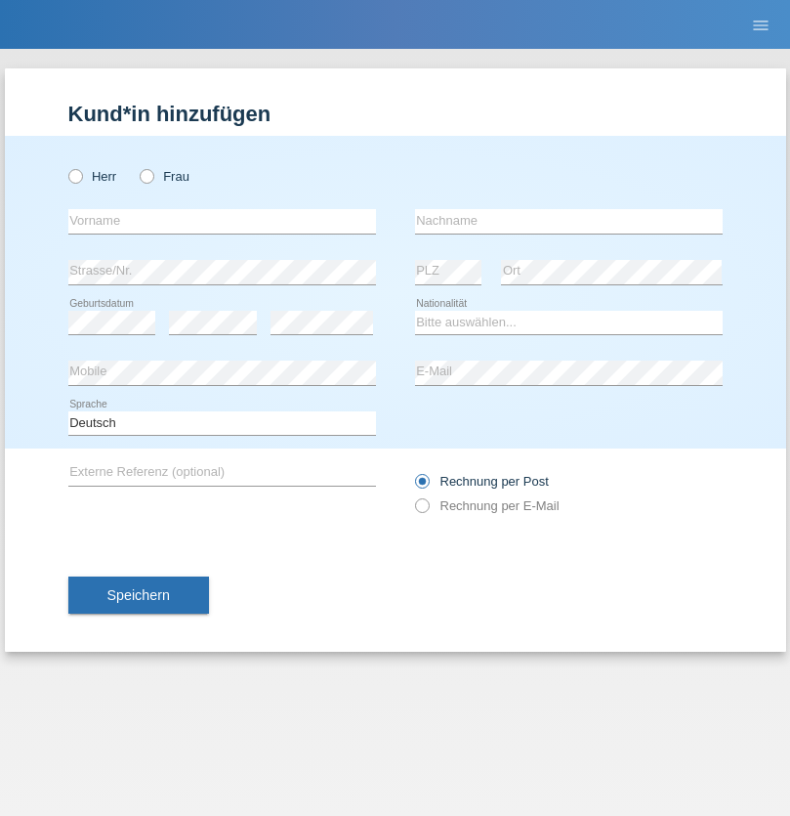
radio input "true"
click at [222, 221] on input "text" at bounding box center [222, 221] width 308 height 24
type input "Luca"
click at [569, 221] on input "text" at bounding box center [569, 221] width 308 height 24
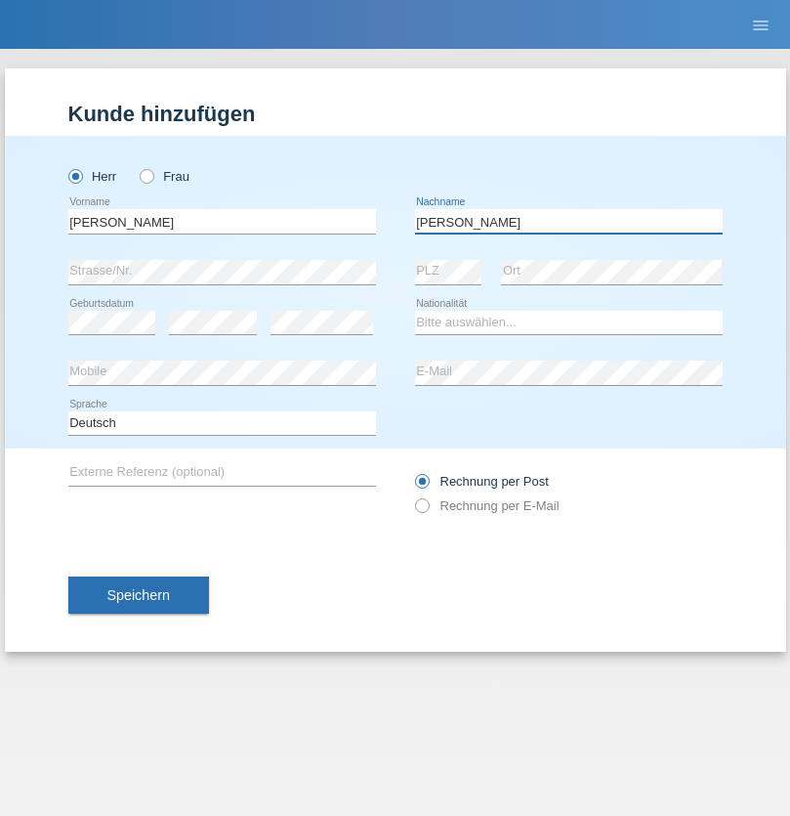
type input "Meier"
select select "CH"
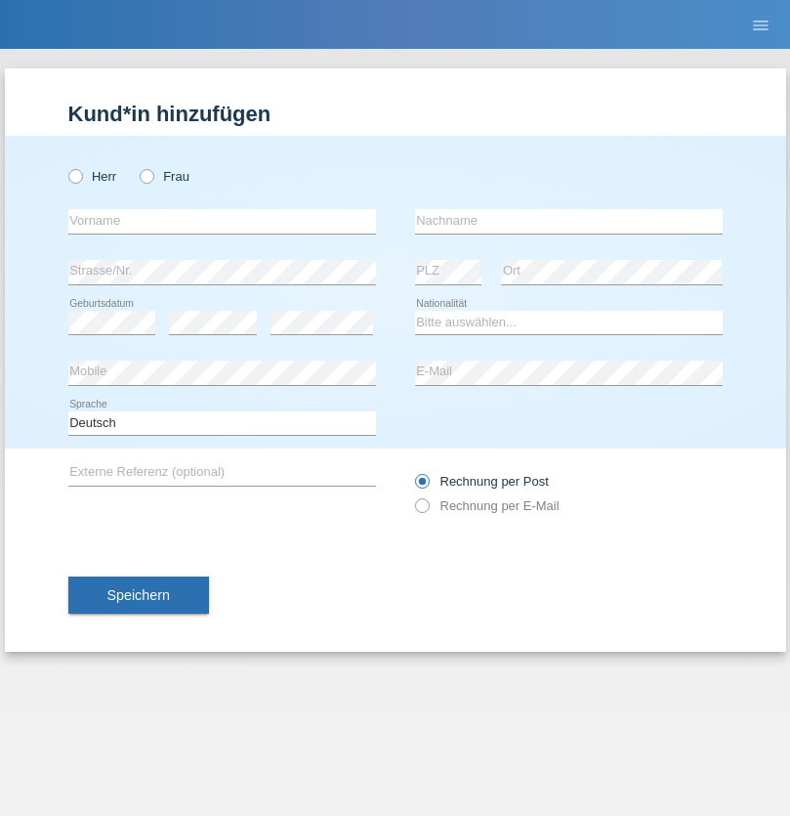
radio input "true"
click at [222, 221] on input "text" at bounding box center [222, 221] width 308 height 24
type input "Szilvia"
click at [569, 221] on input "text" at bounding box center [569, 221] width 308 height 24
type input "Olakh"
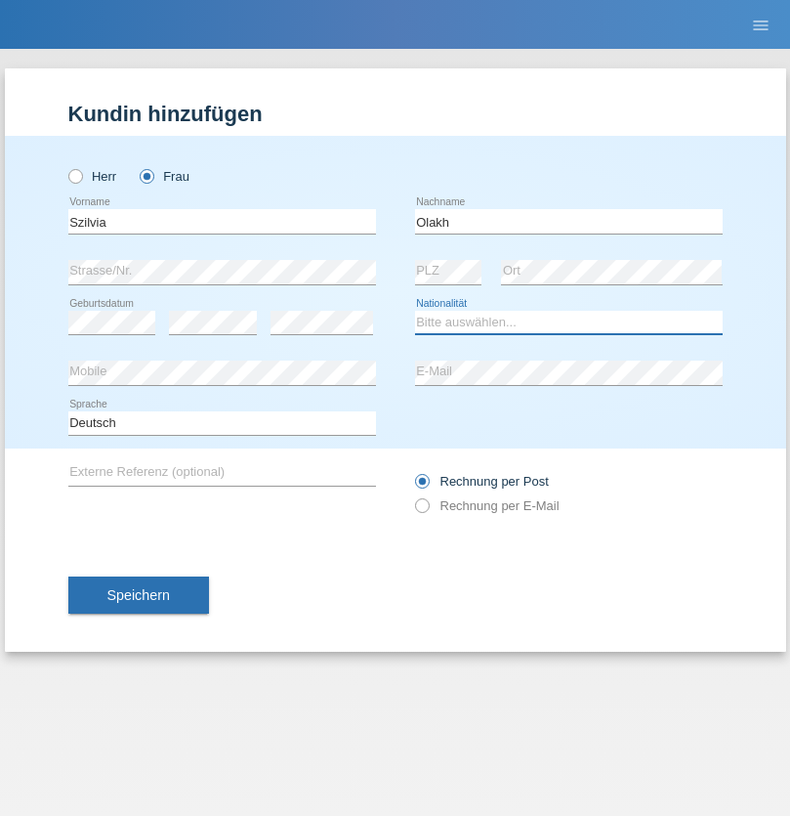
select select "UA"
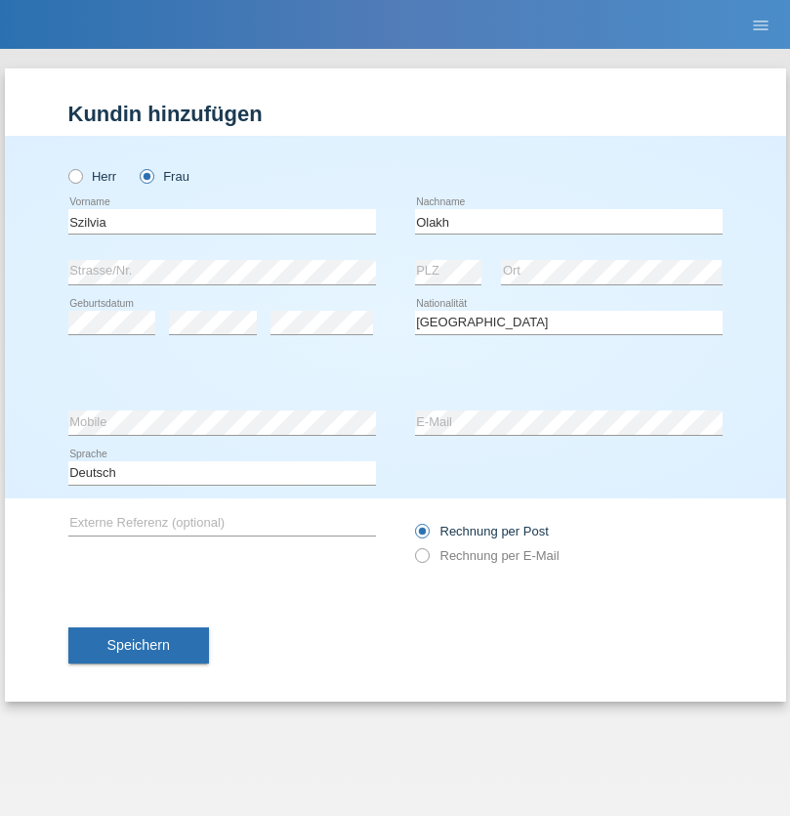
select select "C"
select select "14"
select select "09"
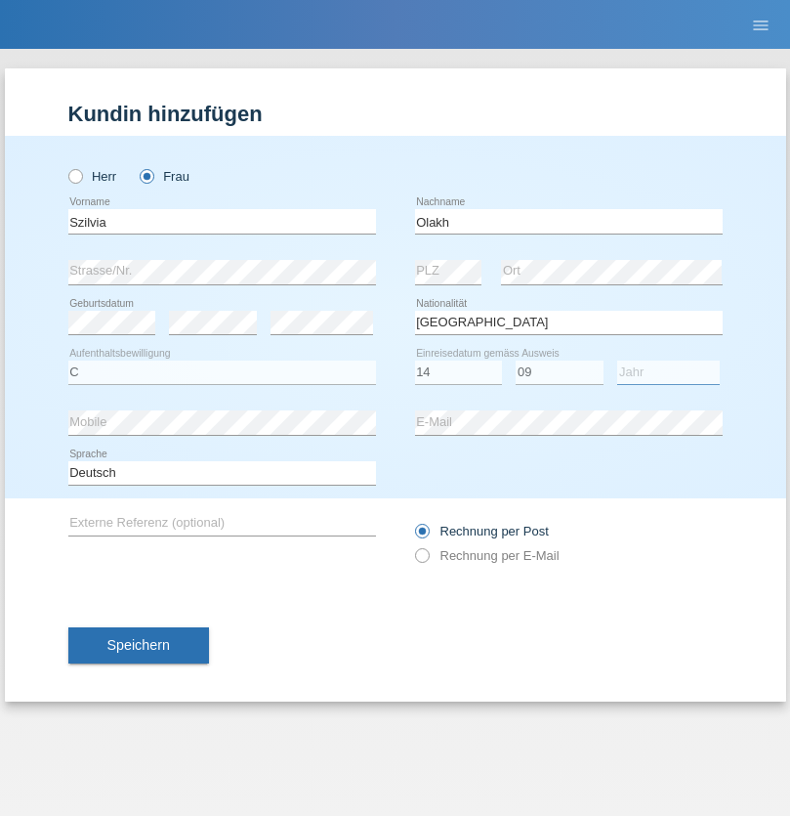
select select "2021"
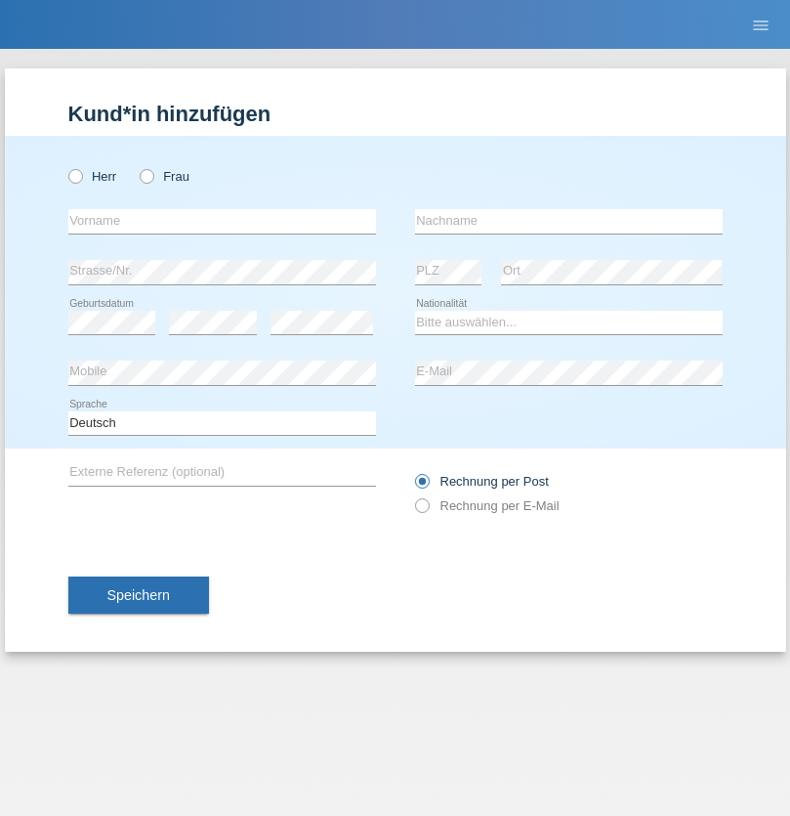
radio input "true"
click at [222, 221] on input "text" at bounding box center [222, 221] width 308 height 24
type input "Asrit"
click at [569, 221] on input "text" at bounding box center [569, 221] width 308 height 24
type input "Kupa"
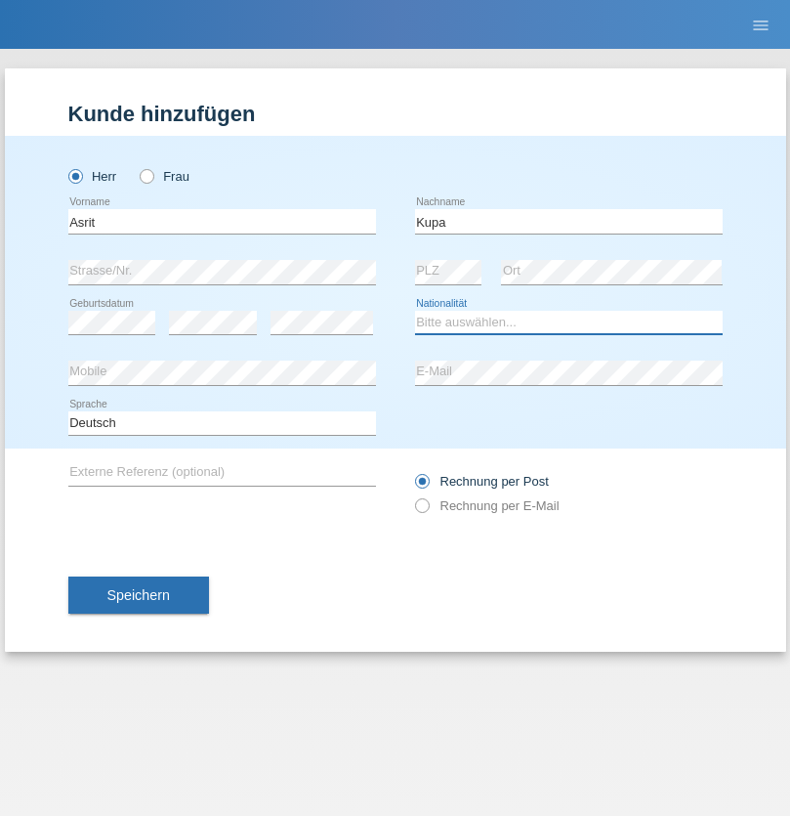
select select "MK"
select select "C"
select select "27"
select select "05"
radio input "true"
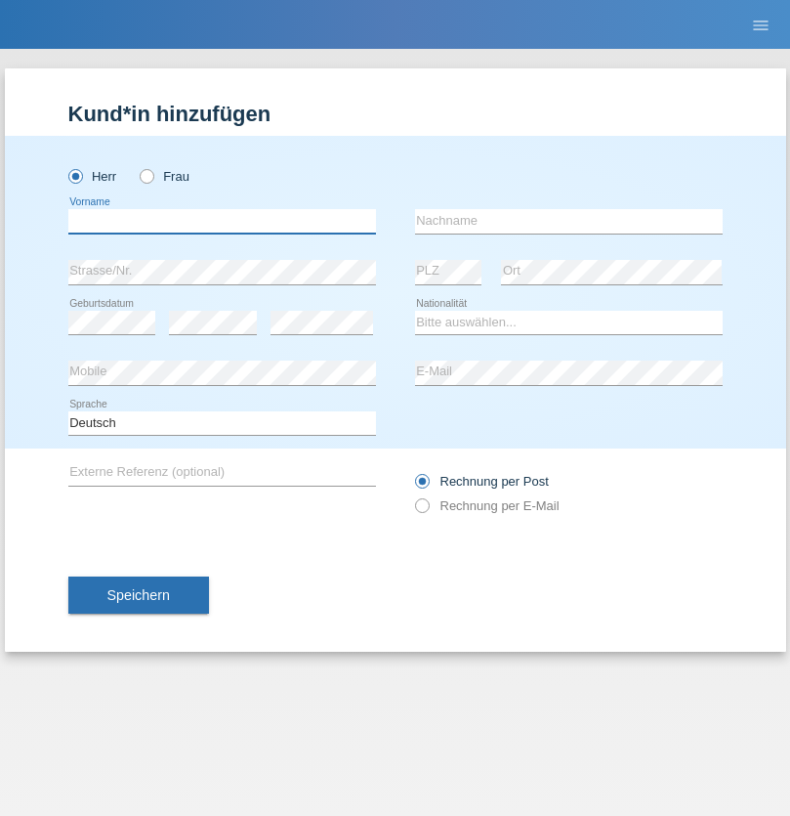
click at [222, 221] on input "text" at bounding box center [222, 221] width 308 height 24
type input "[PERSON_NAME]"
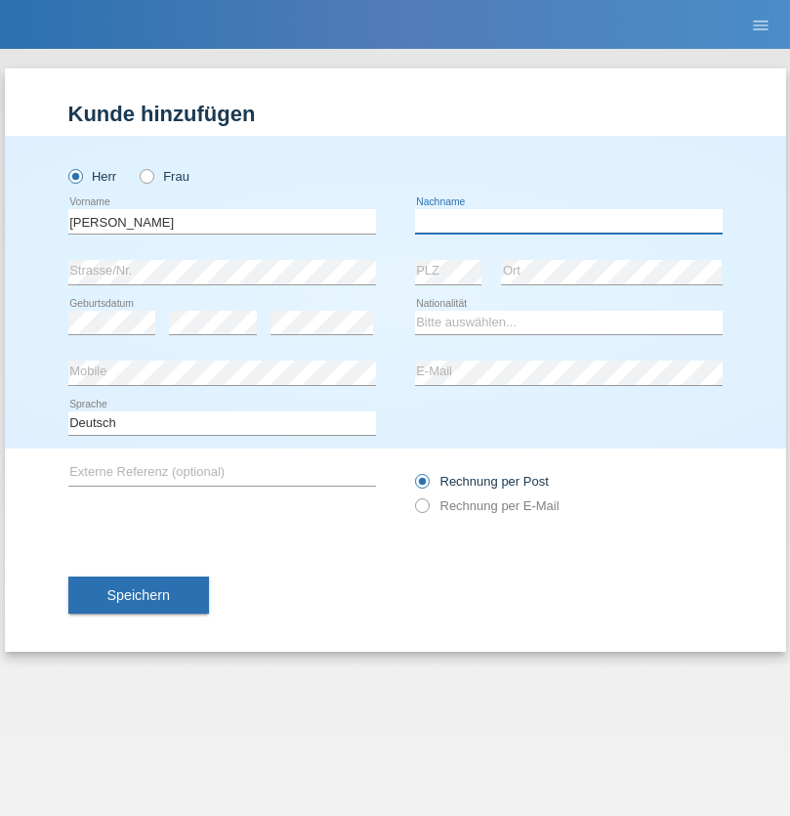
click at [569, 221] on input "text" at bounding box center [569, 221] width 308 height 24
type input "[PERSON_NAME]"
select select "SY"
select select "C"
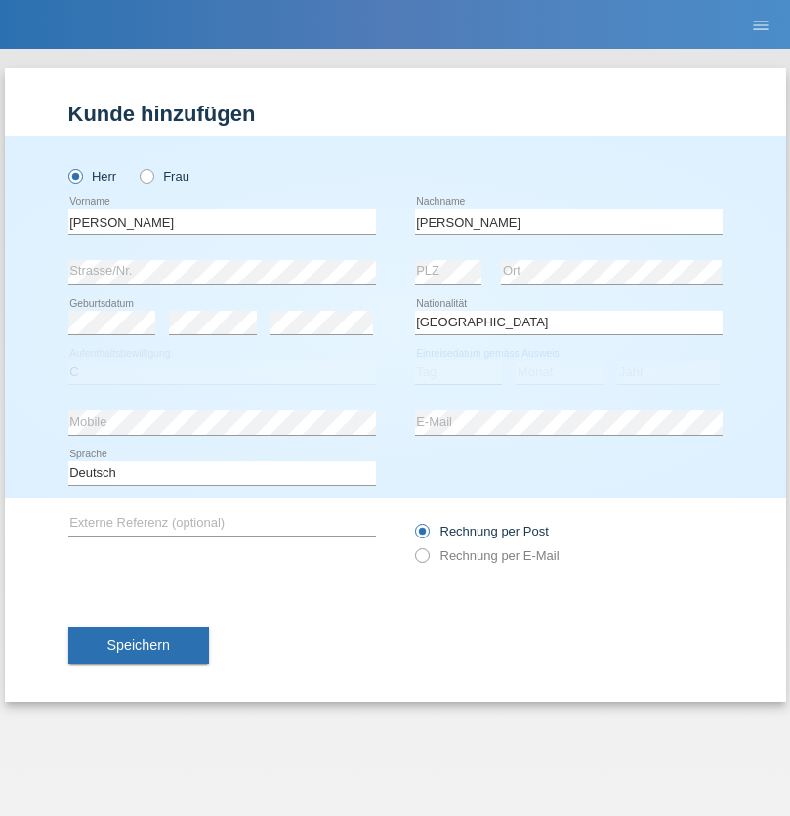
select select "14"
select select "09"
select select "2021"
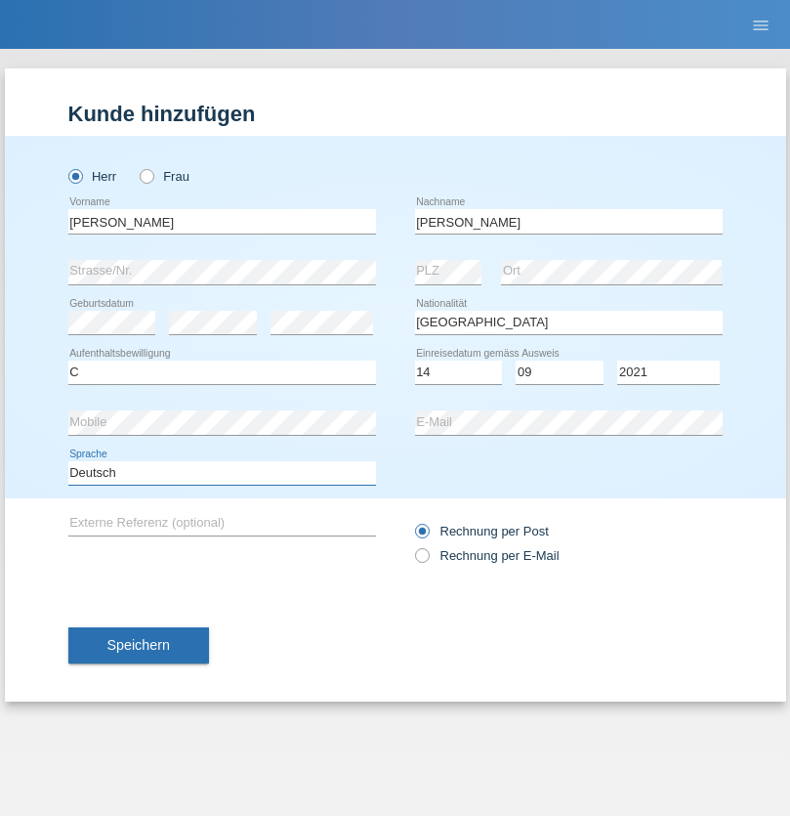
select select "en"
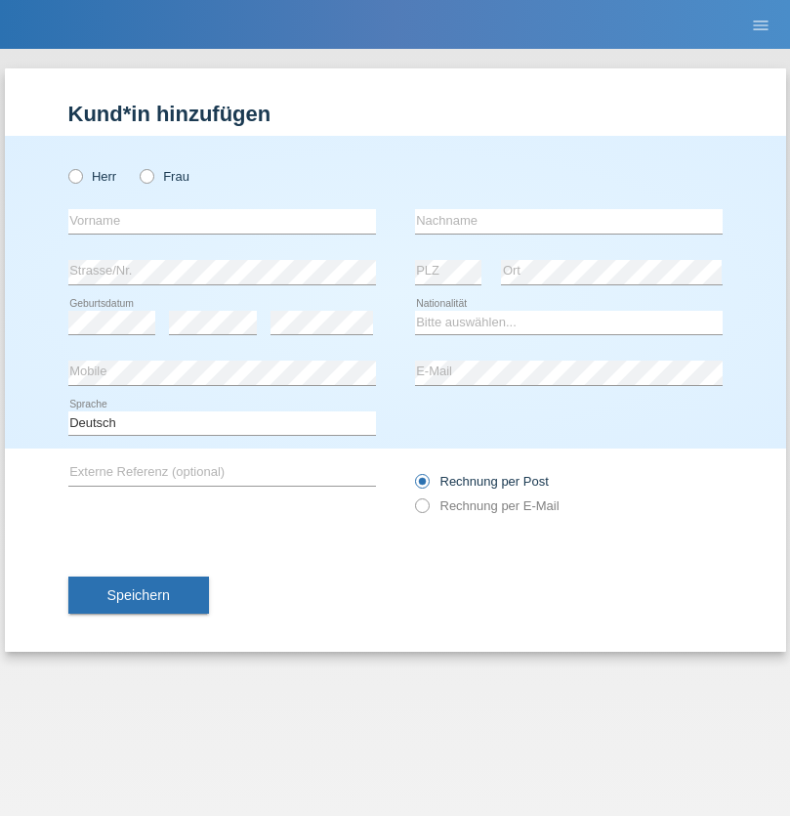
radio input "true"
select select "CH"
radio input "true"
click at [222, 221] on input "text" at bounding box center [222, 221] width 308 height 24
type input "[PERSON_NAME]"
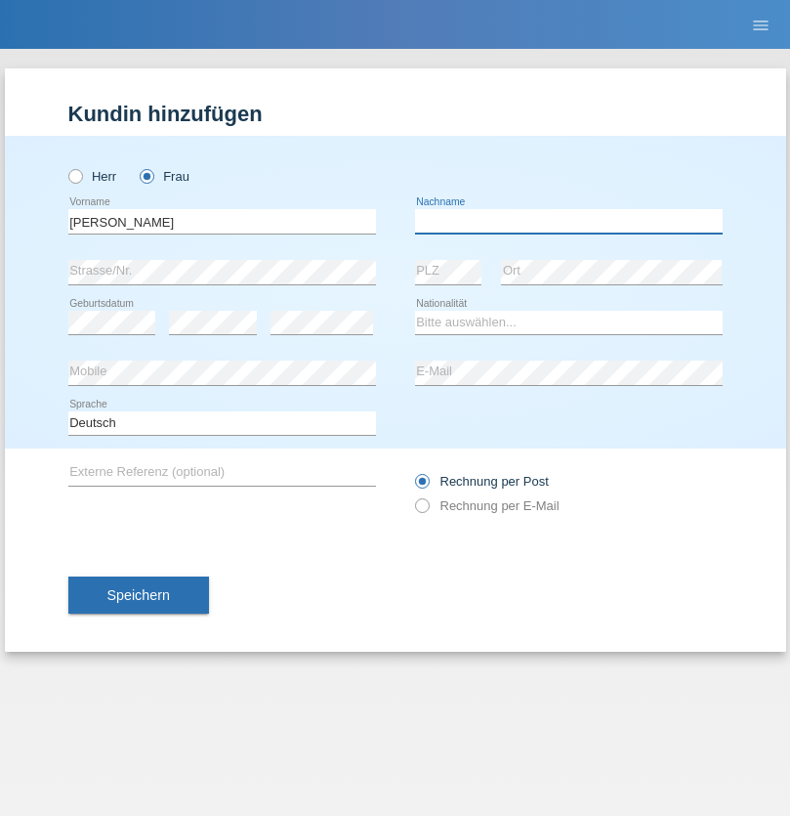
click at [569, 221] on input "text" at bounding box center [569, 221] width 308 height 24
type input "Bacic"
select select "CH"
